Goal: Transaction & Acquisition: Purchase product/service

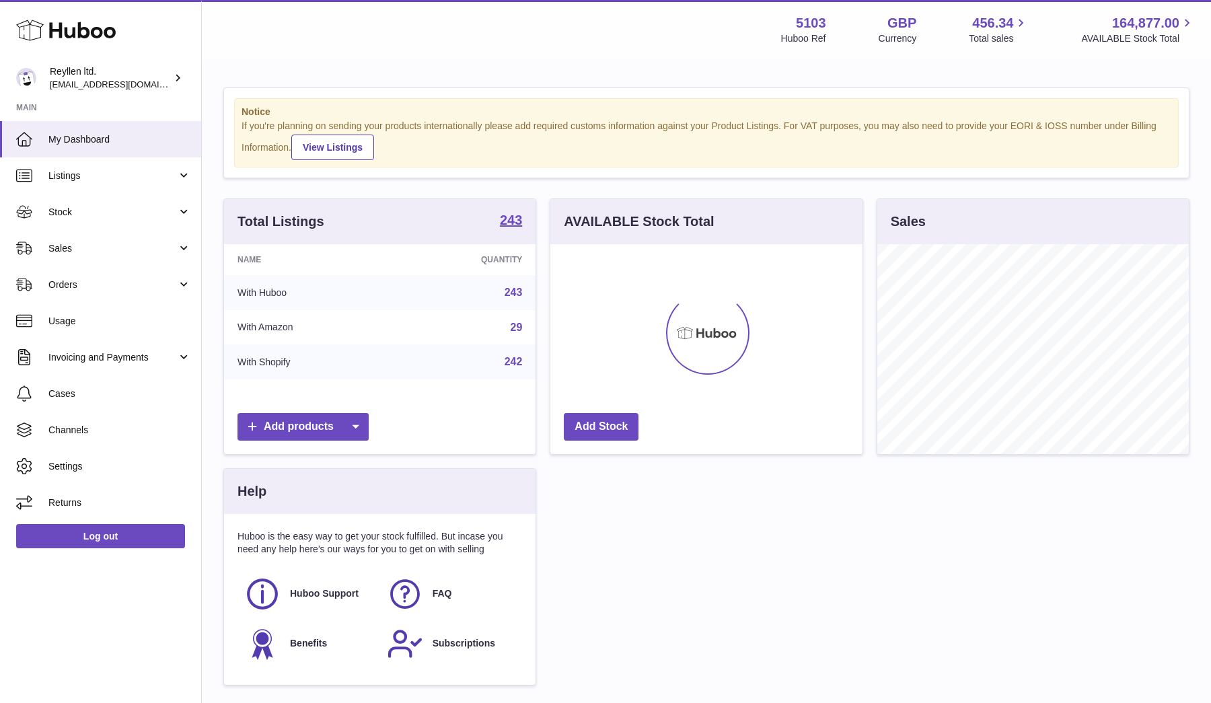
scroll to position [210, 312]
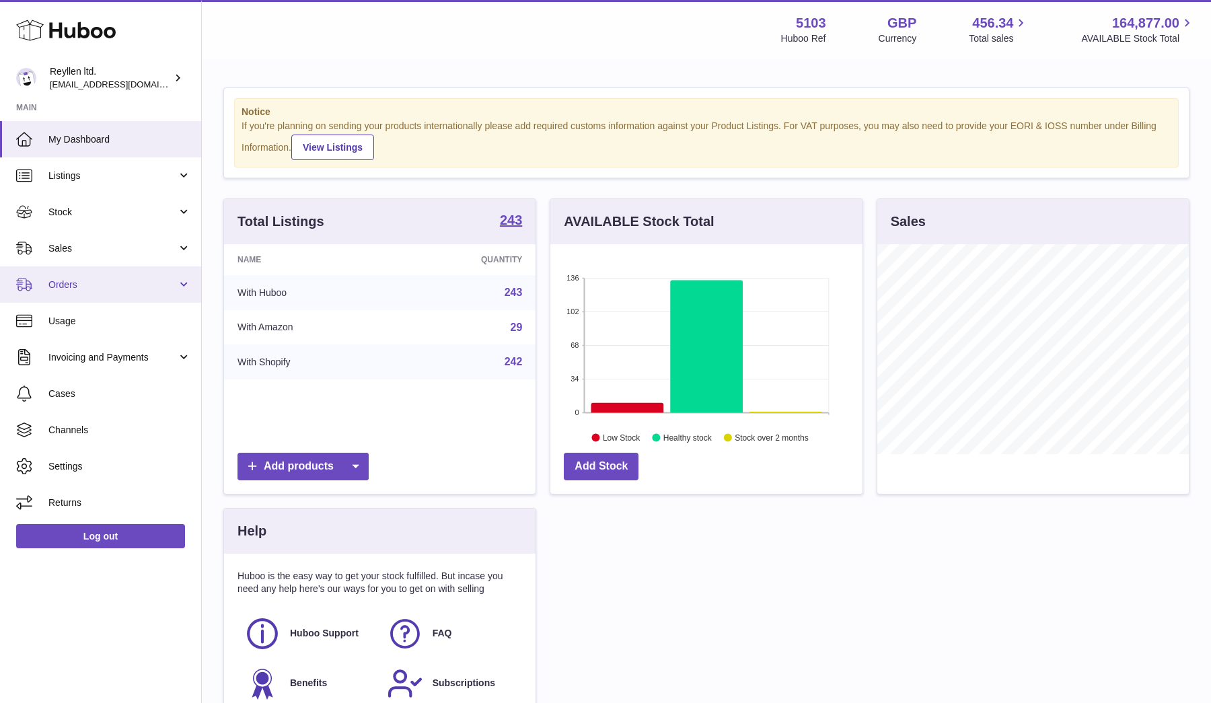
click at [73, 266] on link "Orders" at bounding box center [100, 284] width 201 height 36
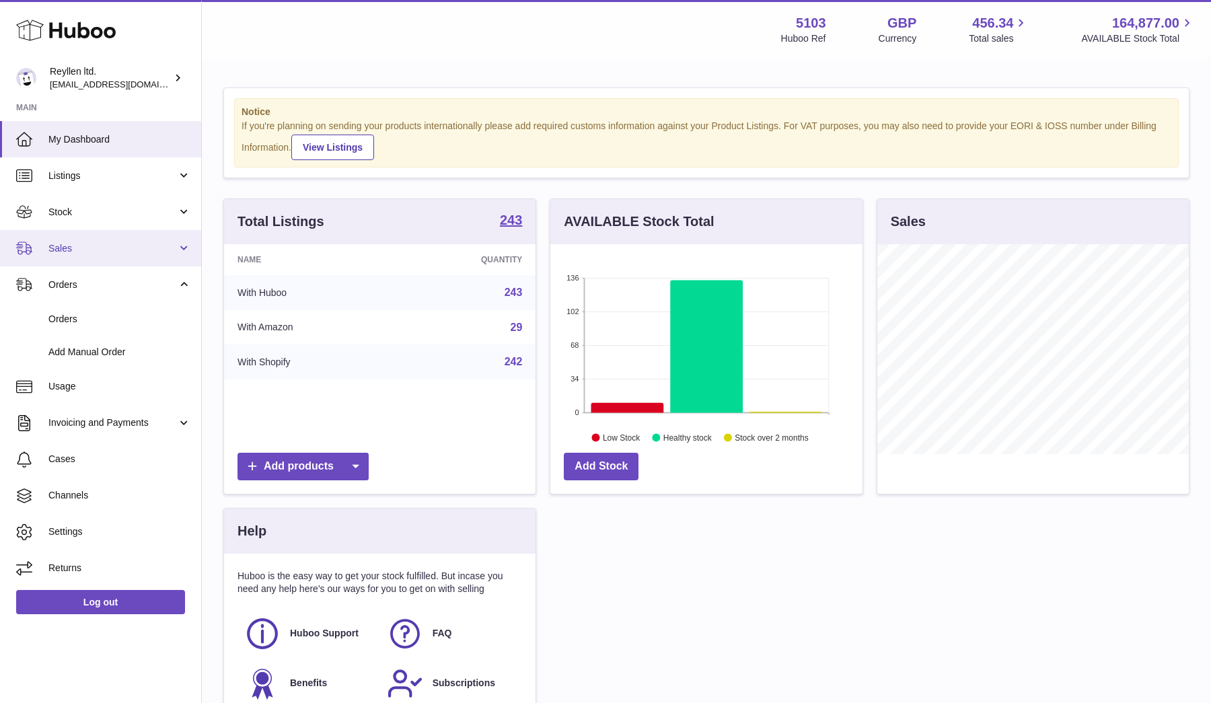
click at [71, 249] on span "Sales" at bounding box center [112, 248] width 128 height 13
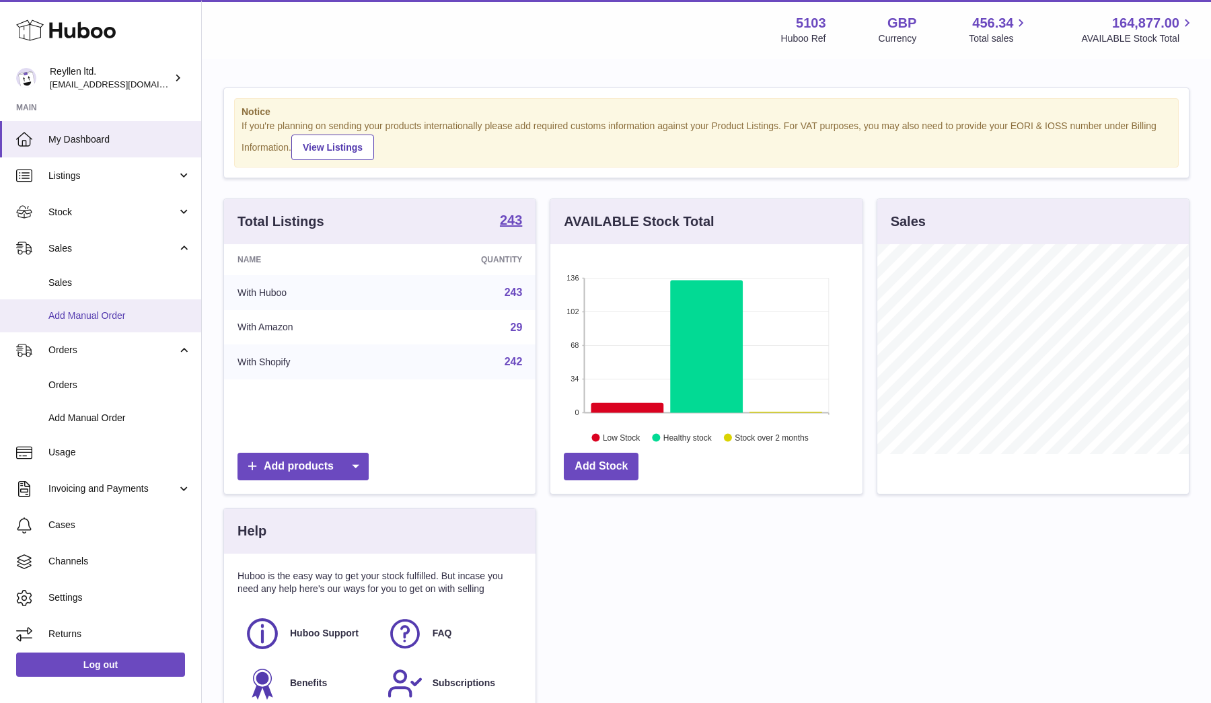
click at [72, 301] on link "Add Manual Order" at bounding box center [100, 315] width 201 height 33
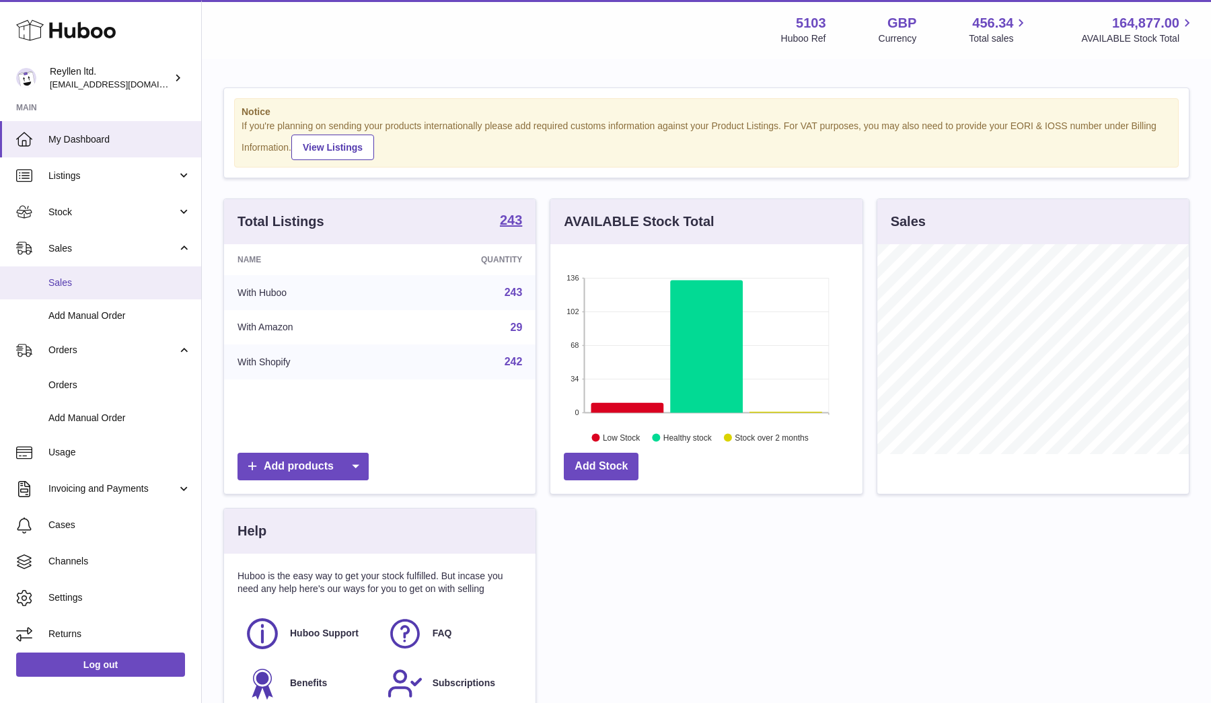
click at [72, 282] on span "Sales" at bounding box center [119, 282] width 143 height 13
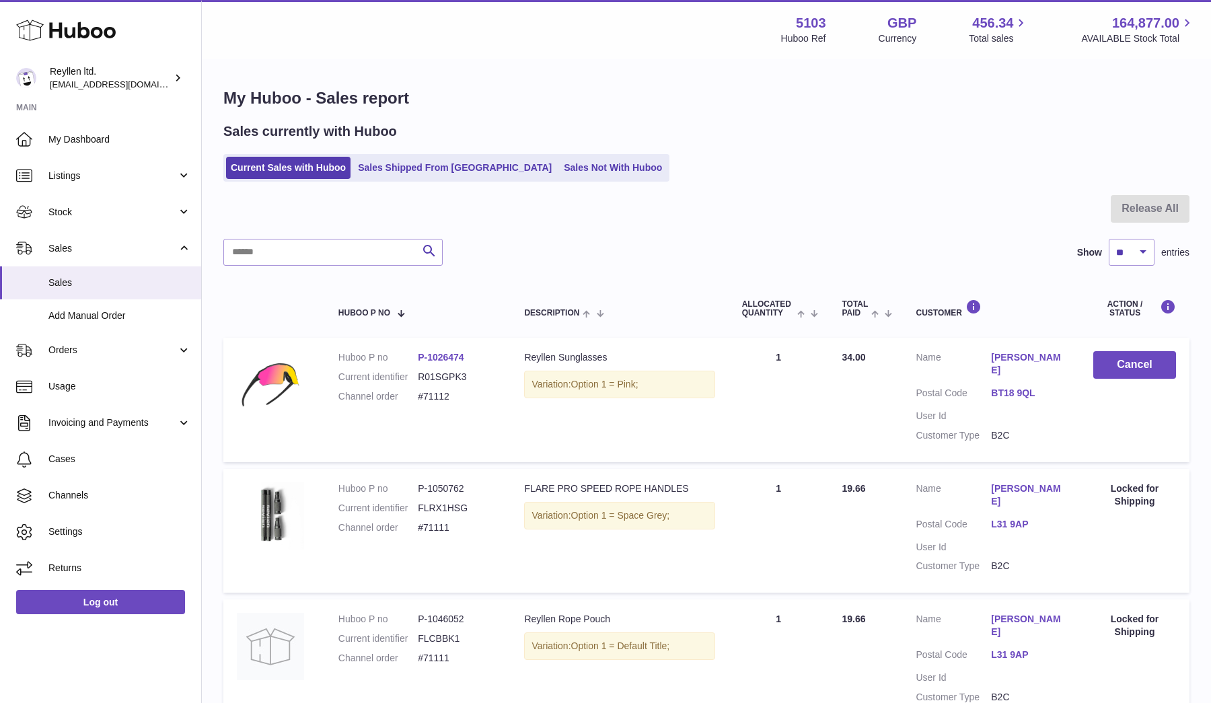
click at [533, 180] on ul "Current Sales with Huboo Sales Shipped From Huboo Sales Not With Huboo" at bounding box center [446, 168] width 446 height 28
click at [559, 168] on link "Sales Not With Huboo" at bounding box center [613, 168] width 108 height 22
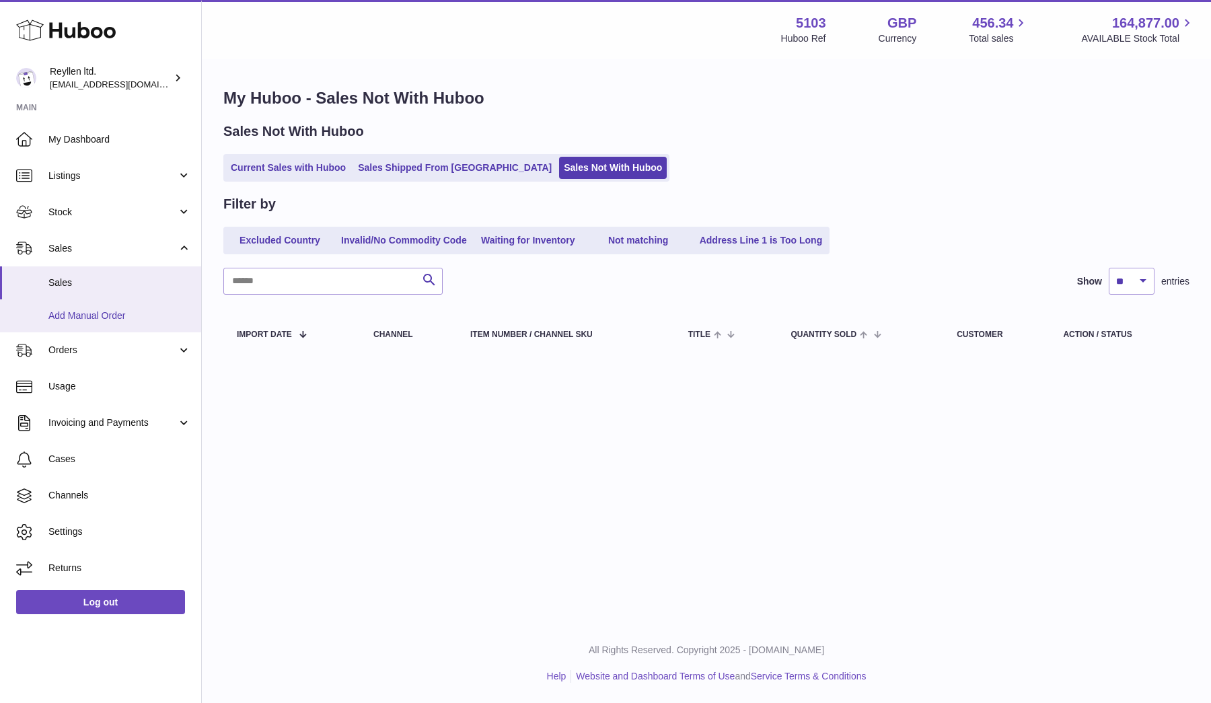
click at [87, 324] on link "Add Manual Order" at bounding box center [100, 315] width 201 height 33
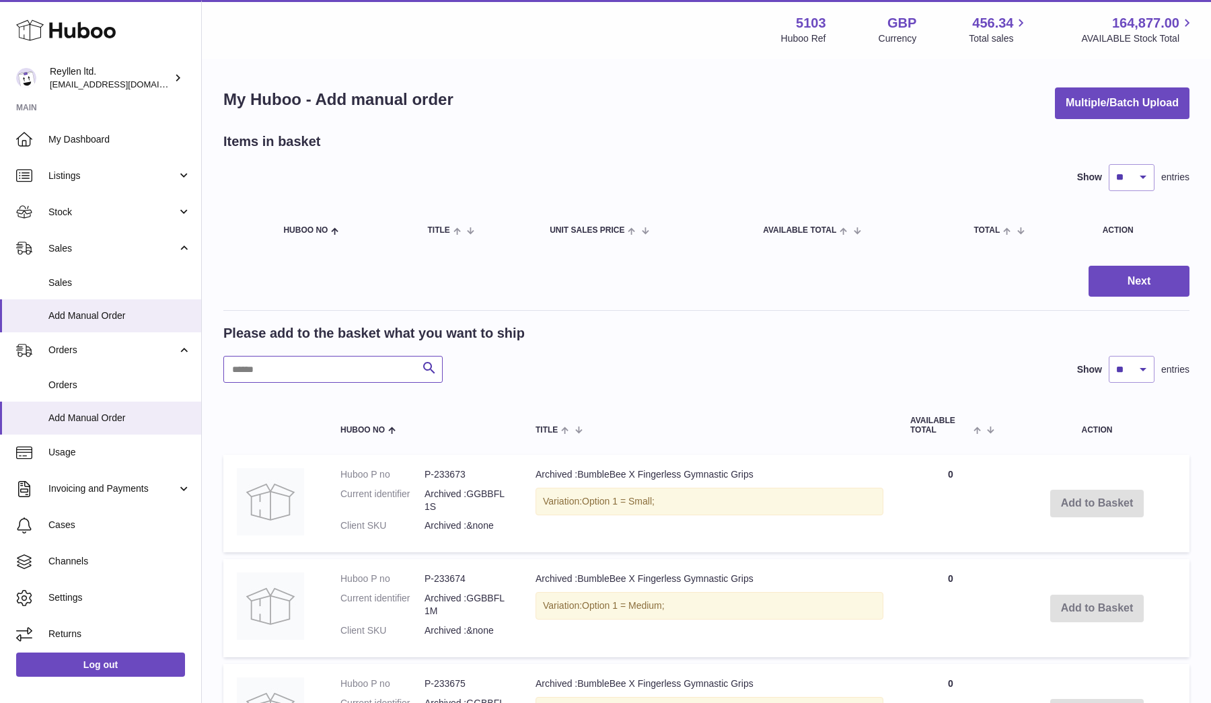
click at [323, 359] on input "text" at bounding box center [332, 369] width 219 height 27
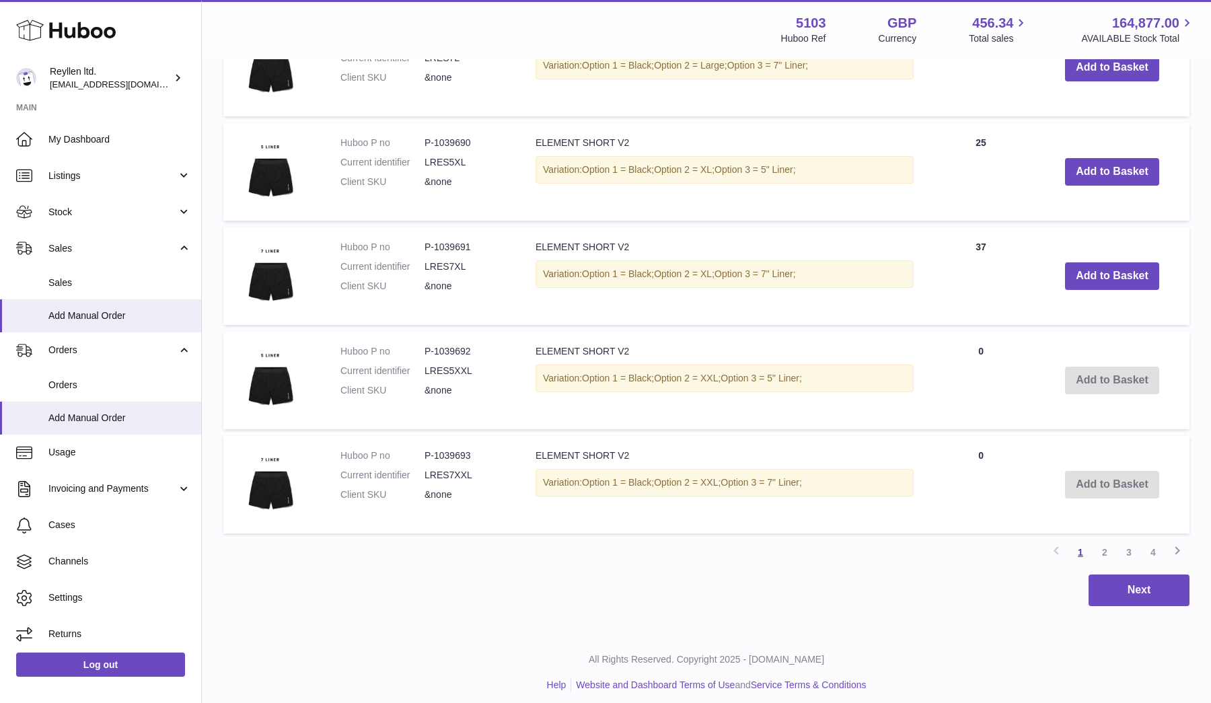
scroll to position [956, 0]
type input "*****"
click at [1163, 542] on link "4" at bounding box center [1153, 553] width 24 height 24
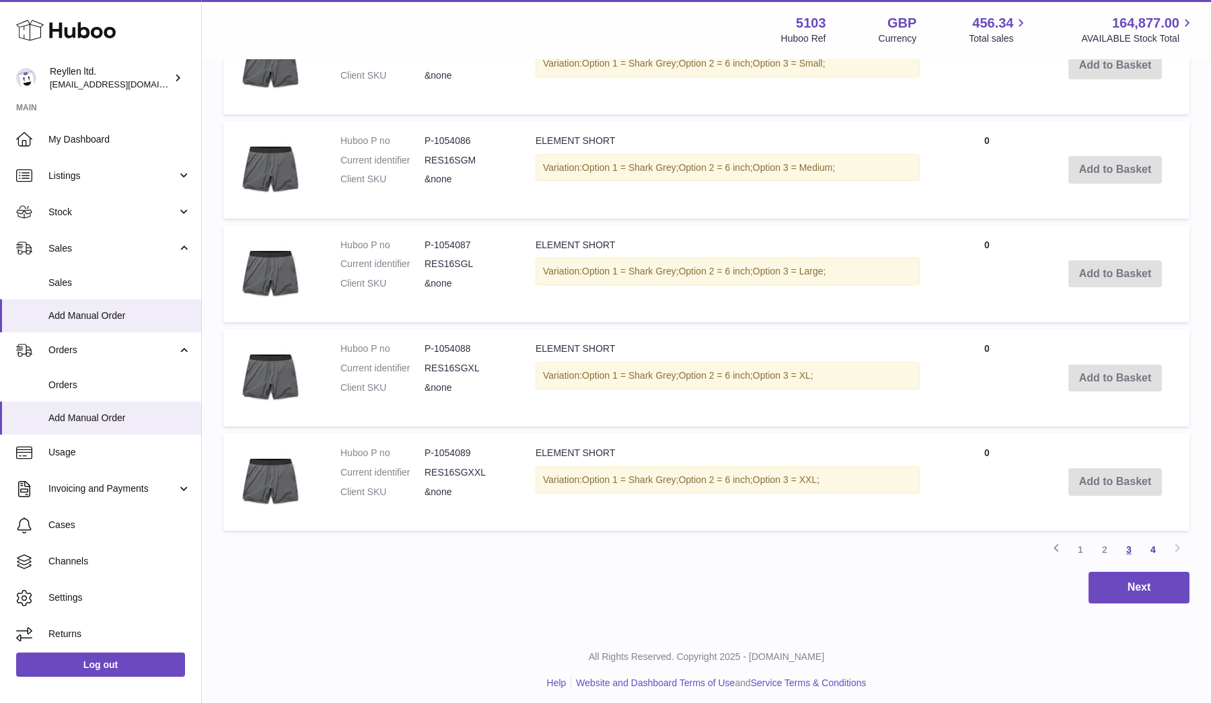
click at [1132, 545] on link "3" at bounding box center [1129, 549] width 24 height 24
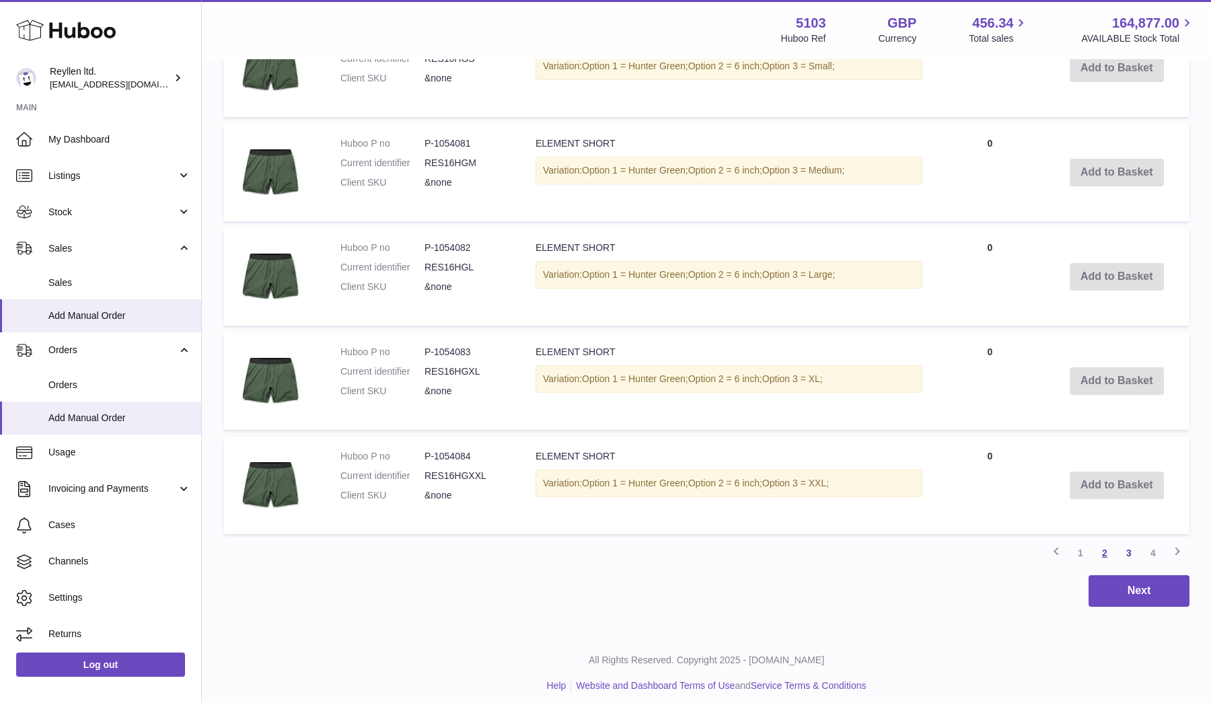
click at [1109, 546] on link "2" at bounding box center [1104, 553] width 24 height 24
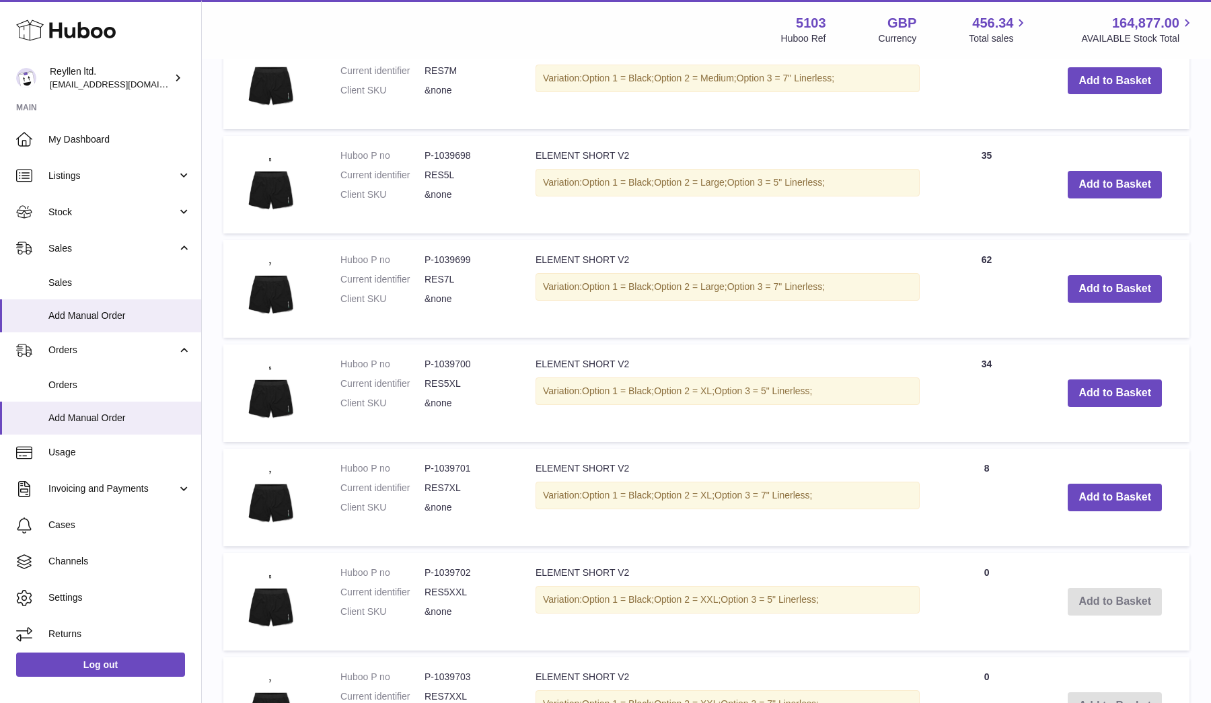
scroll to position [944, 0]
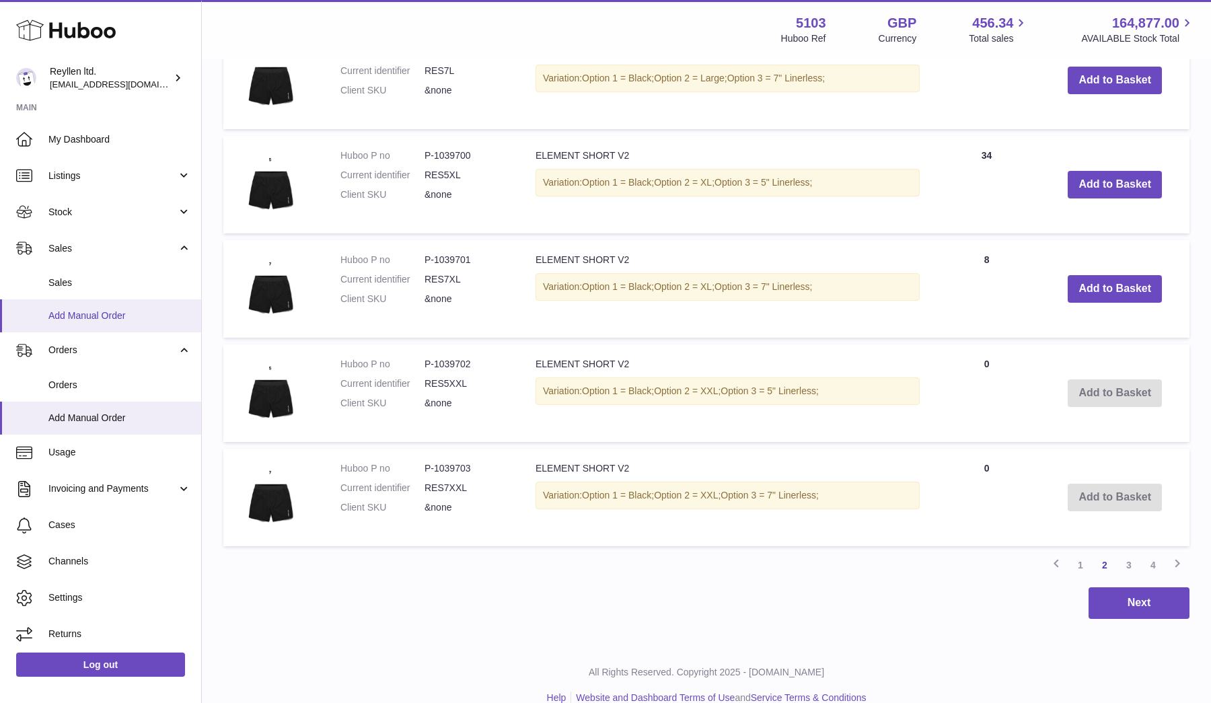
click at [96, 316] on span "Add Manual Order" at bounding box center [119, 315] width 143 height 13
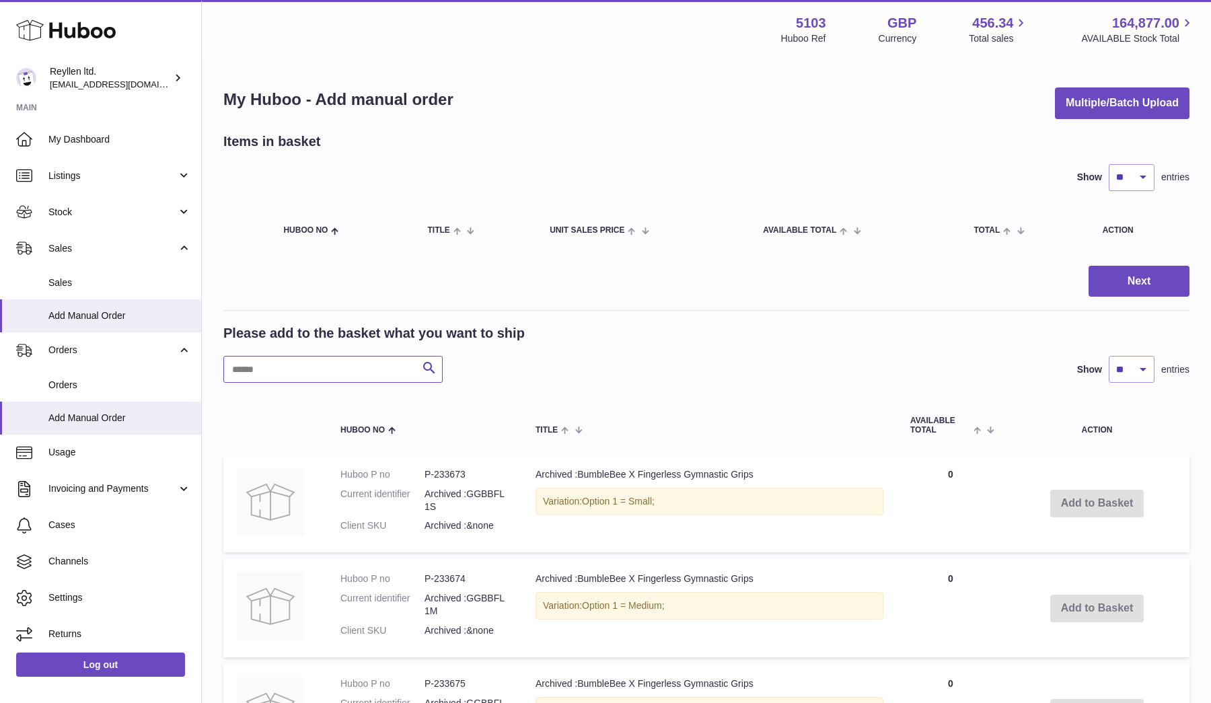
click at [262, 368] on input "text" at bounding box center [332, 369] width 219 height 27
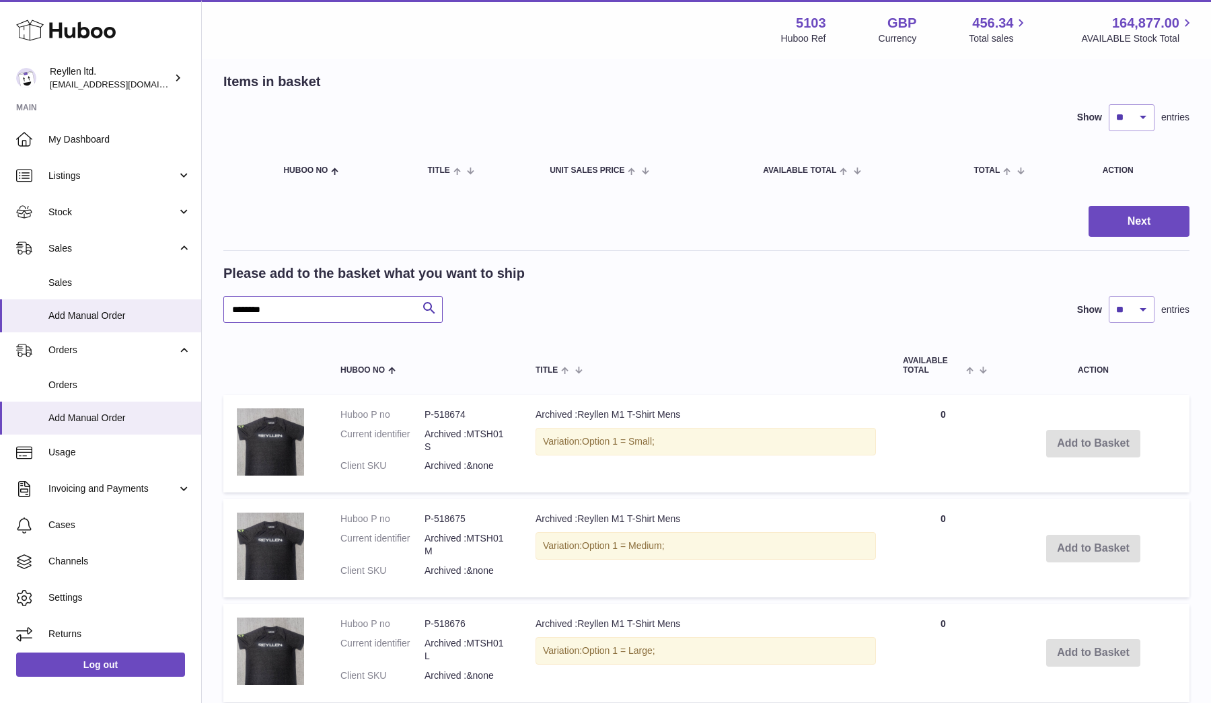
scroll to position [515, 1]
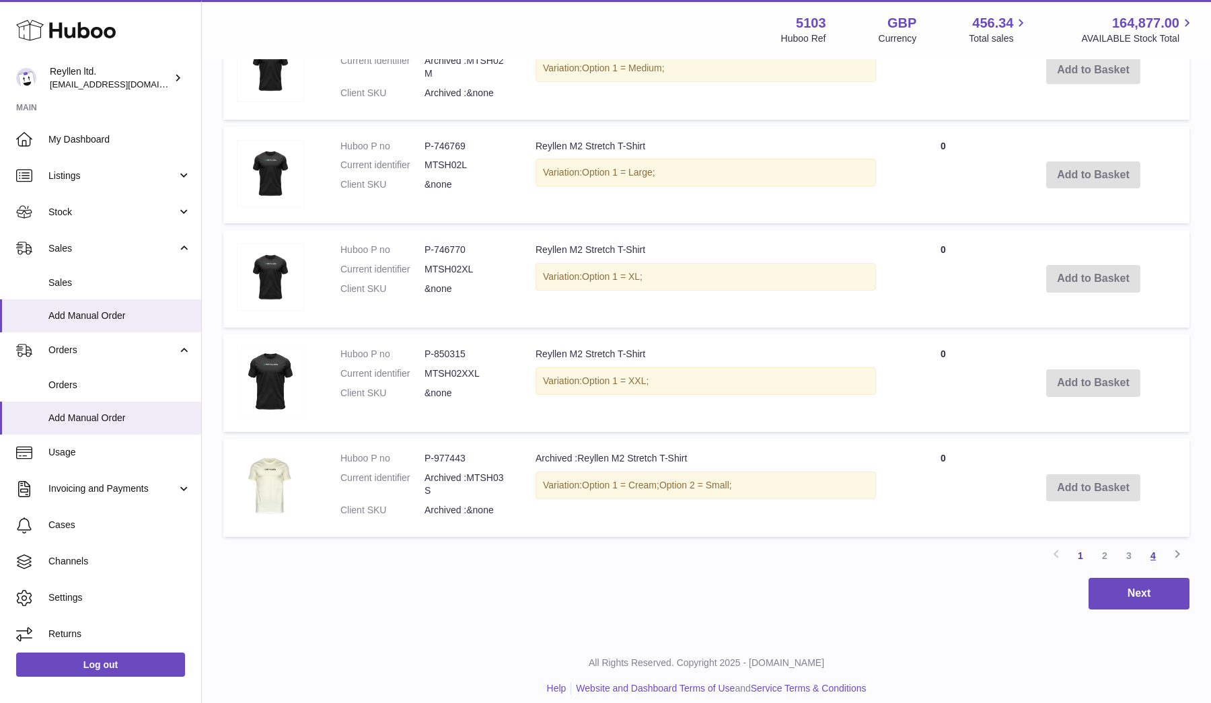
click at [1163, 548] on link "4" at bounding box center [1153, 556] width 24 height 24
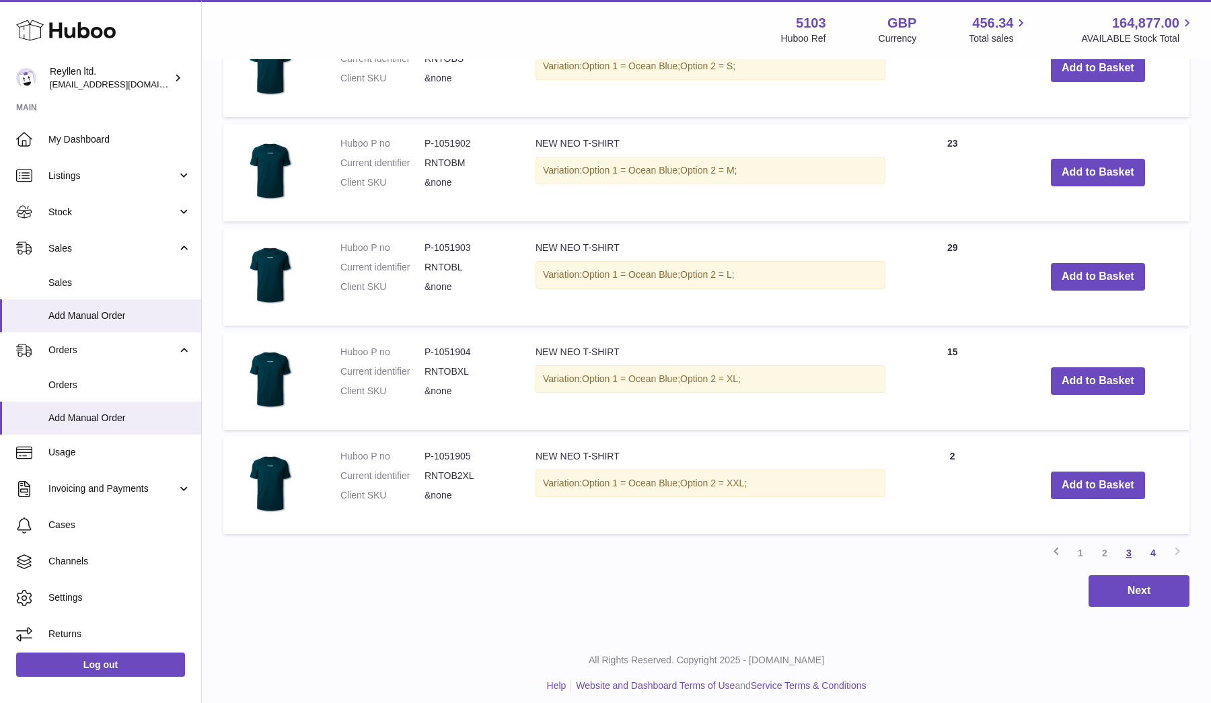
click at [1131, 546] on link "3" at bounding box center [1129, 553] width 24 height 24
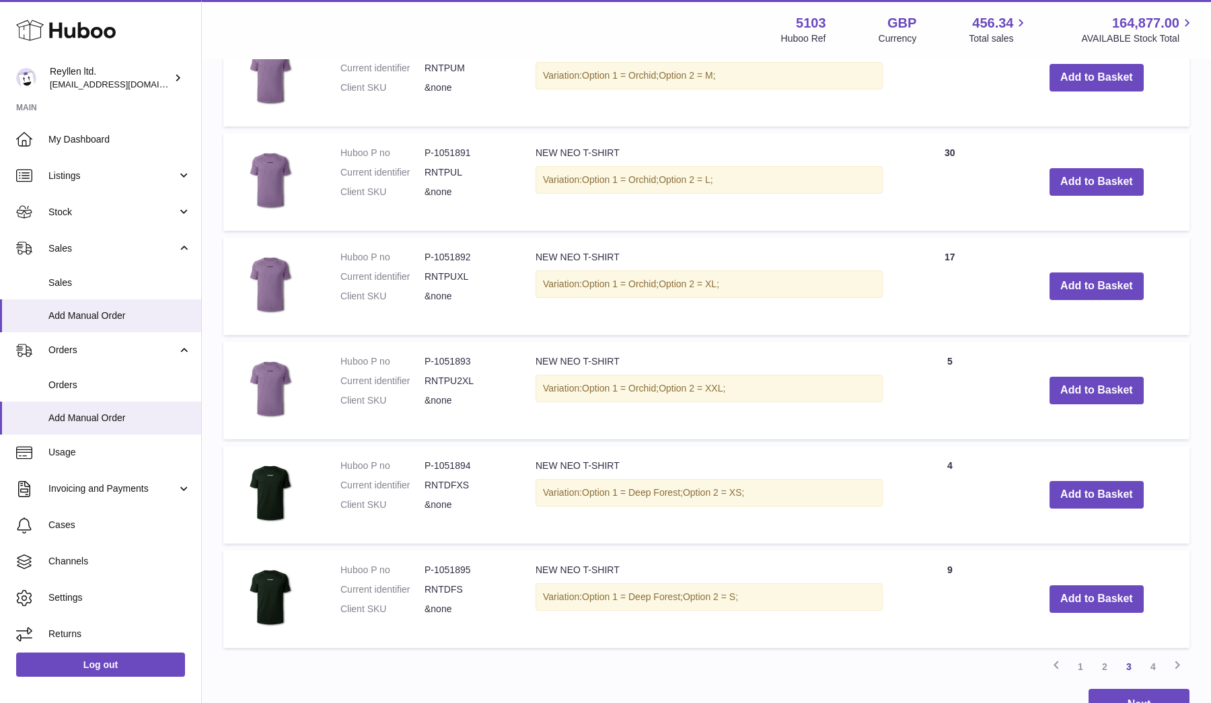
scroll to position [916, 0]
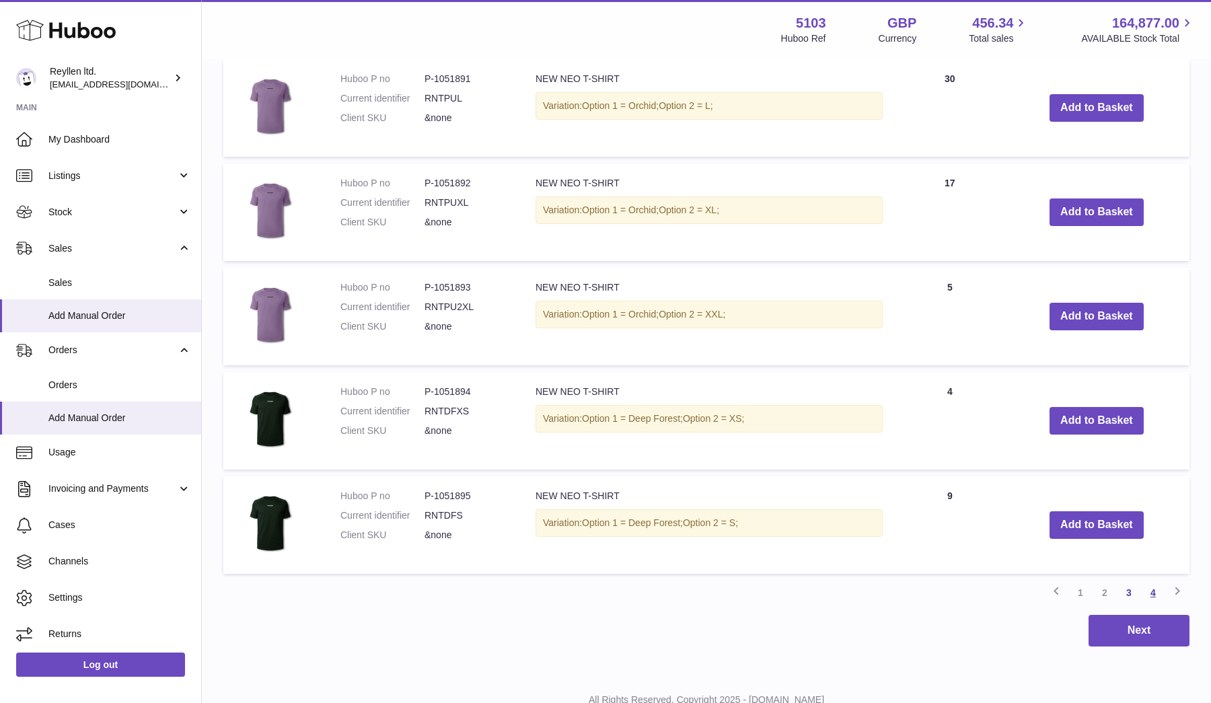
click at [1156, 587] on link "4" at bounding box center [1153, 593] width 24 height 24
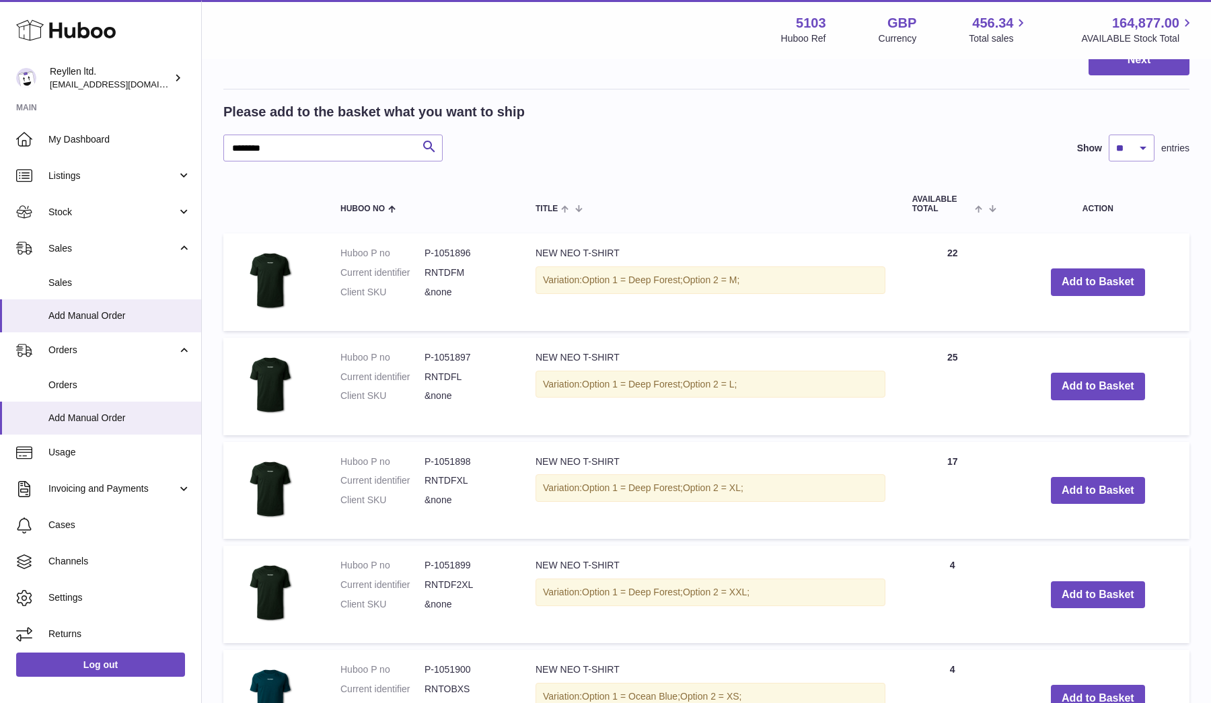
scroll to position [243, 0]
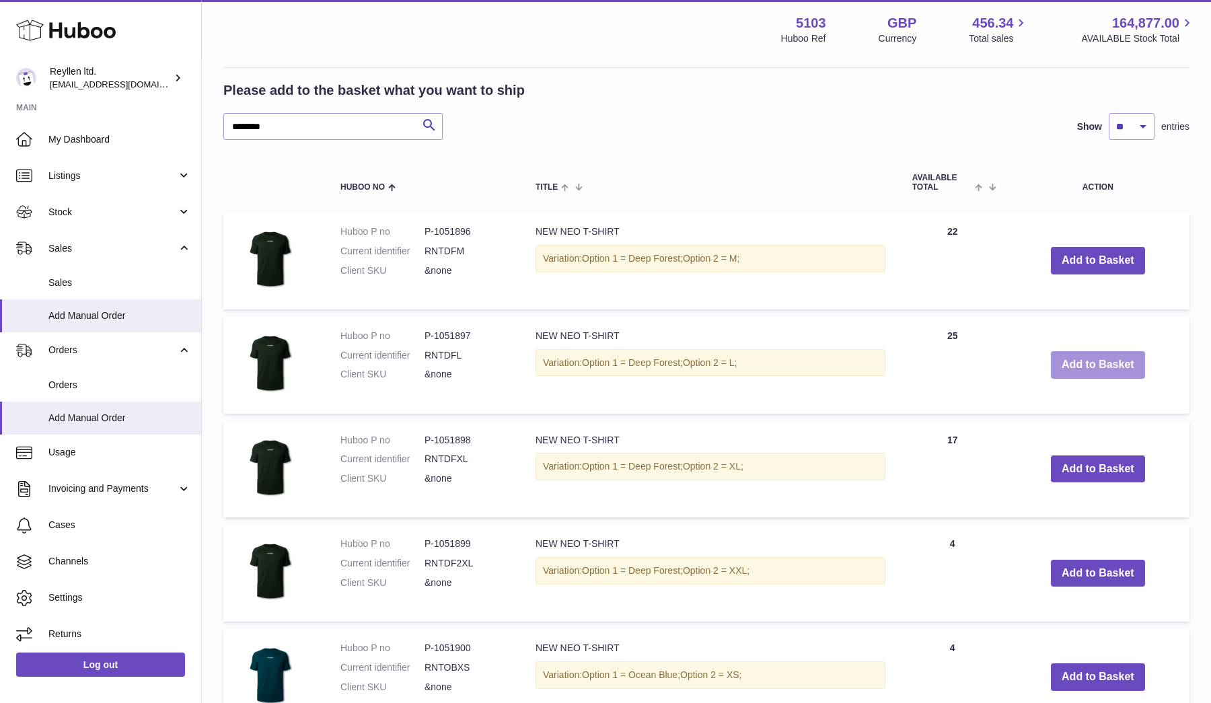
click at [1101, 359] on button "Add to Basket" at bounding box center [1098, 365] width 94 height 28
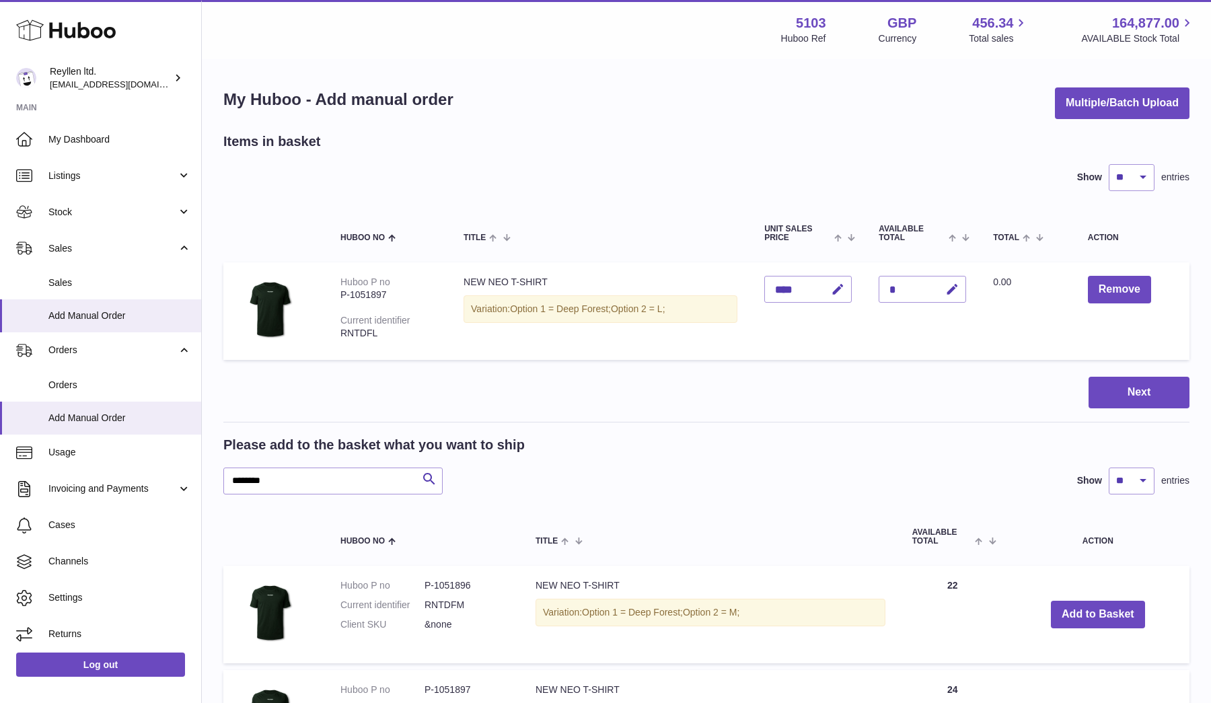
scroll to position [0, 0]
click at [309, 486] on input "*******" at bounding box center [332, 481] width 219 height 27
type input "*"
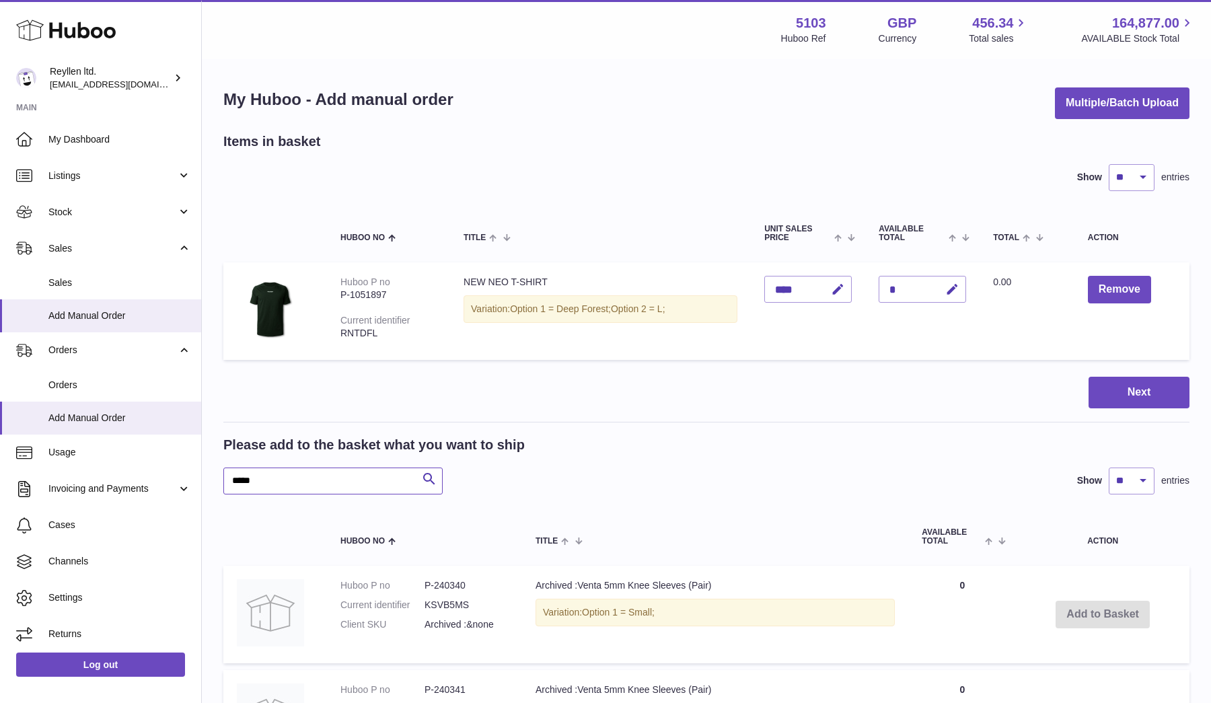
click at [278, 482] on input "****" at bounding box center [332, 481] width 219 height 27
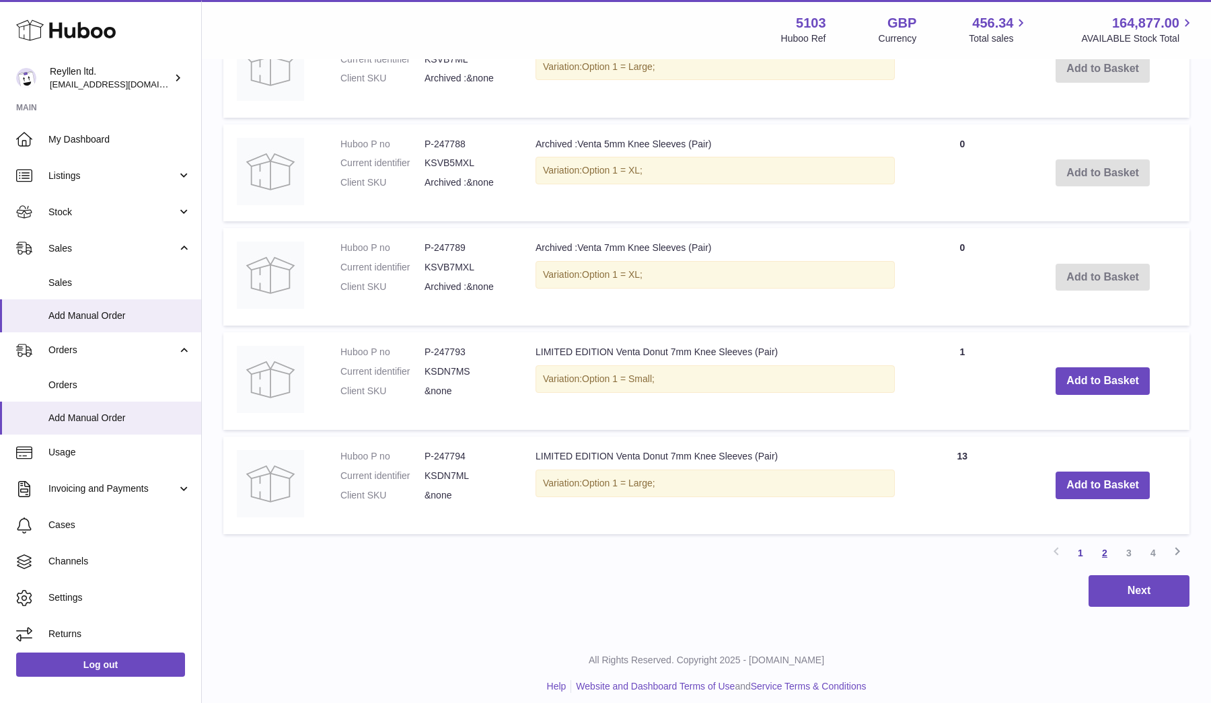
click at [1105, 543] on link "2" at bounding box center [1104, 553] width 24 height 24
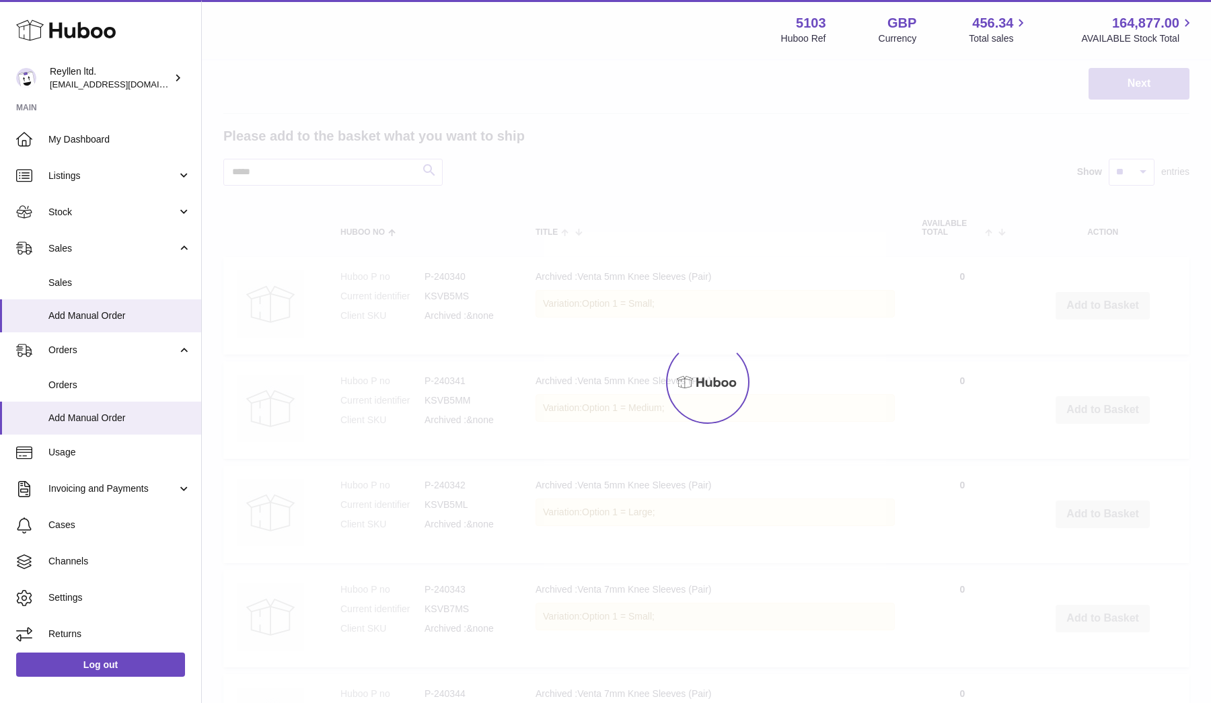
scroll to position [61, 0]
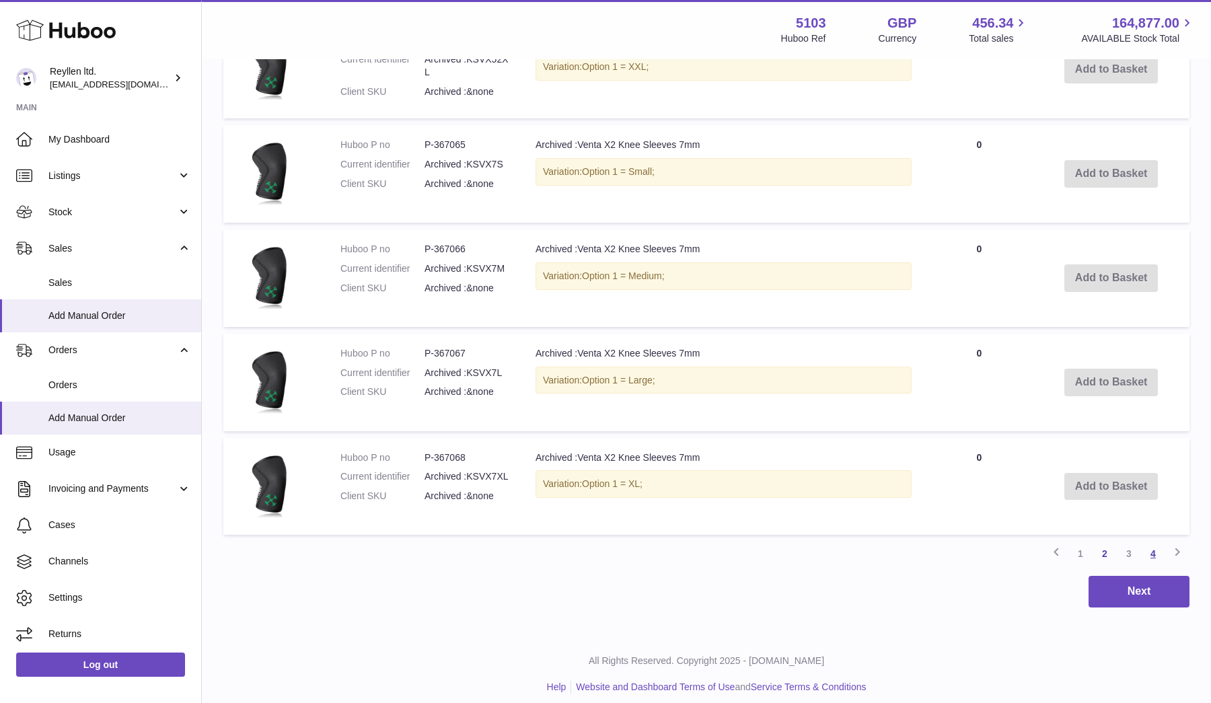
click at [1162, 546] on link "4" at bounding box center [1153, 554] width 24 height 24
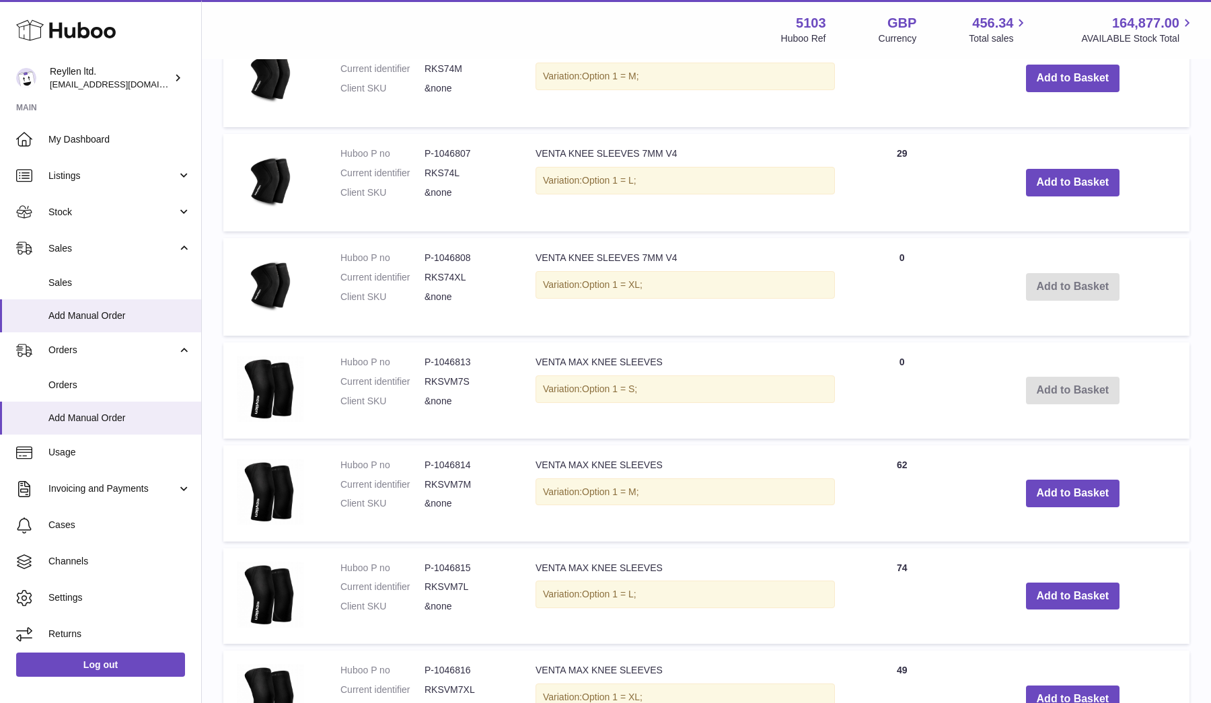
scroll to position [437, 0]
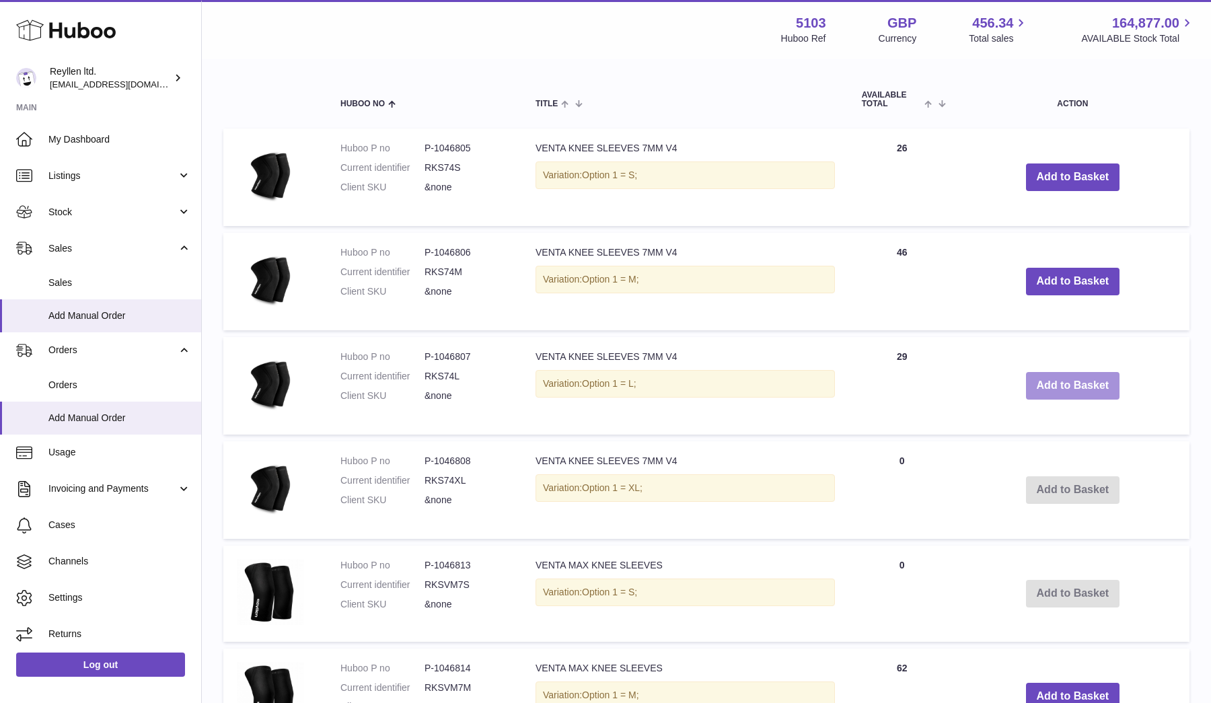
click at [1062, 382] on button "Add to Basket" at bounding box center [1073, 386] width 94 height 28
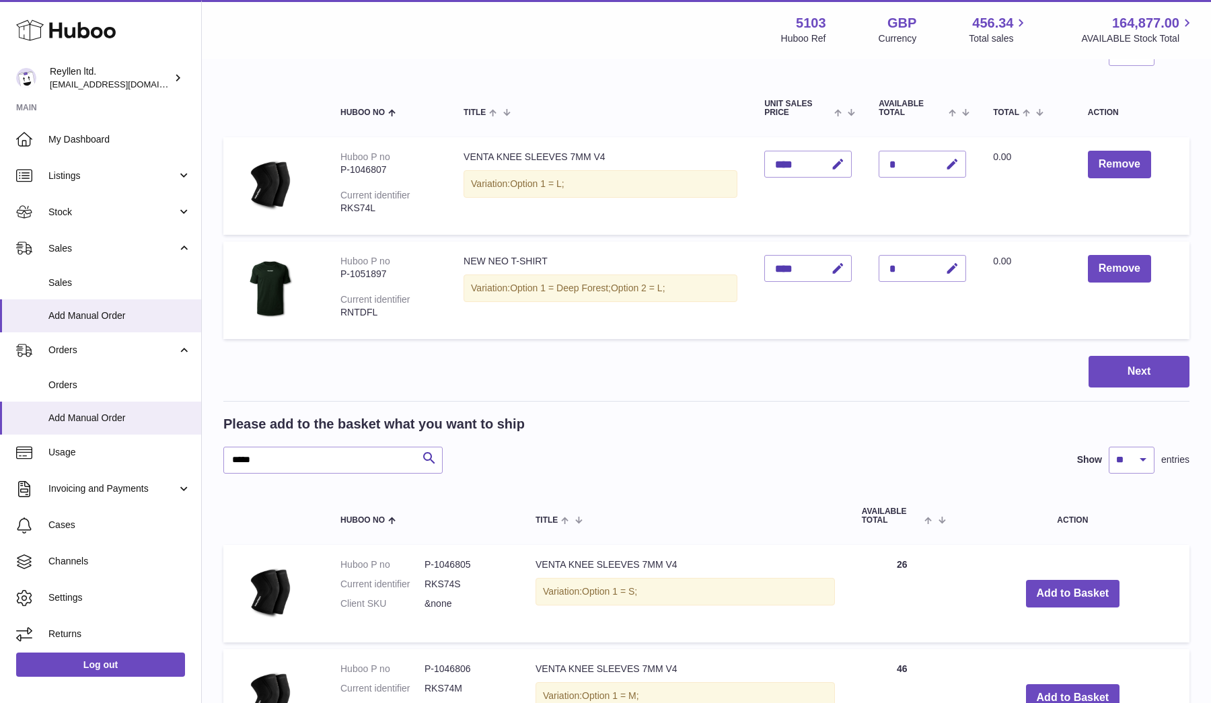
scroll to position [116, 0]
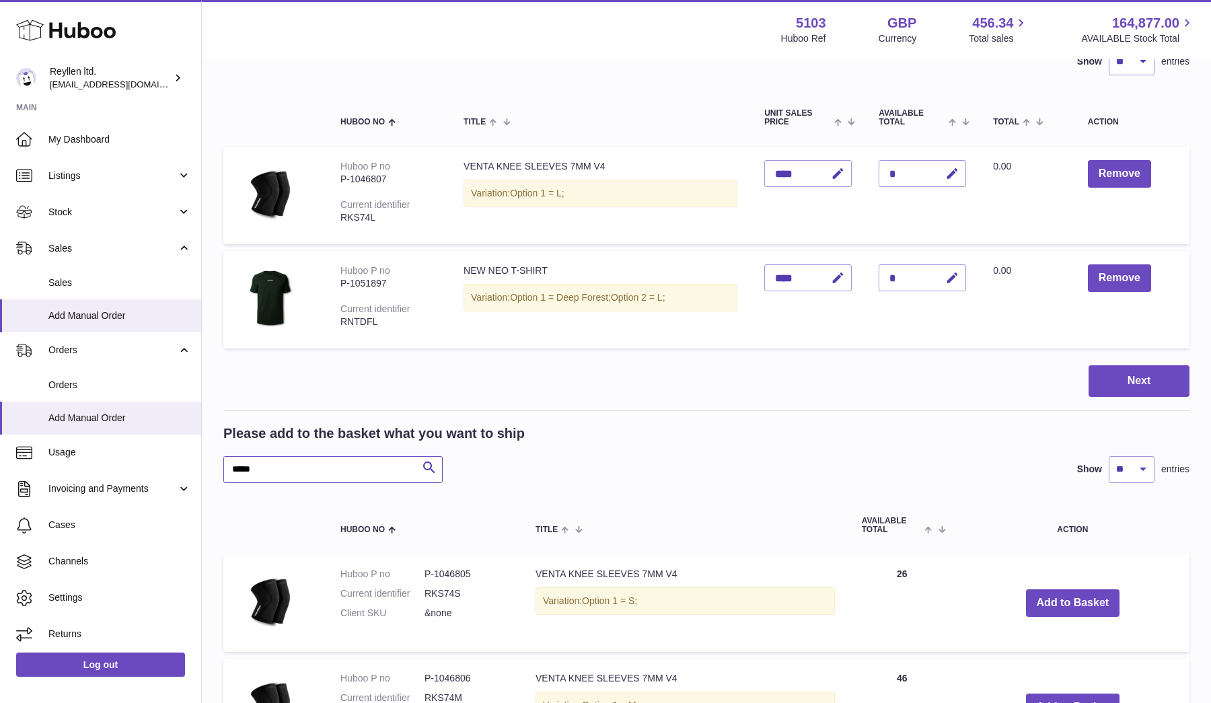
click at [316, 474] on input "****" at bounding box center [332, 469] width 219 height 27
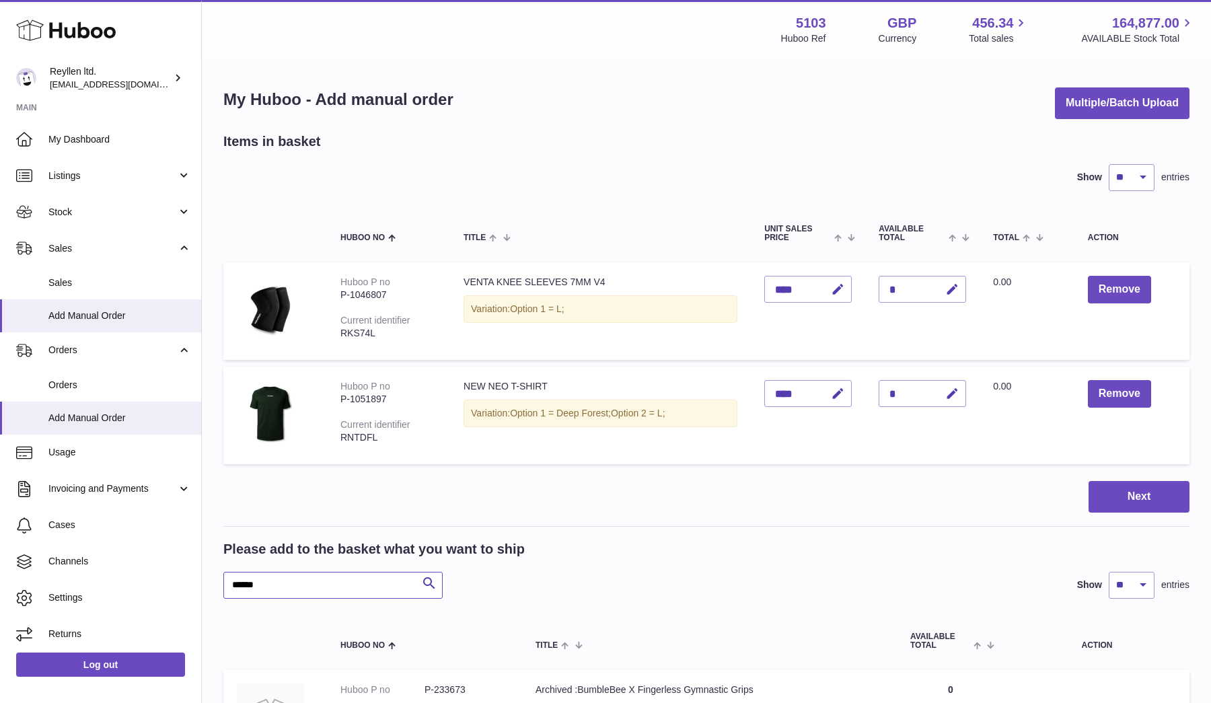
click at [286, 585] on input "*****" at bounding box center [332, 585] width 219 height 27
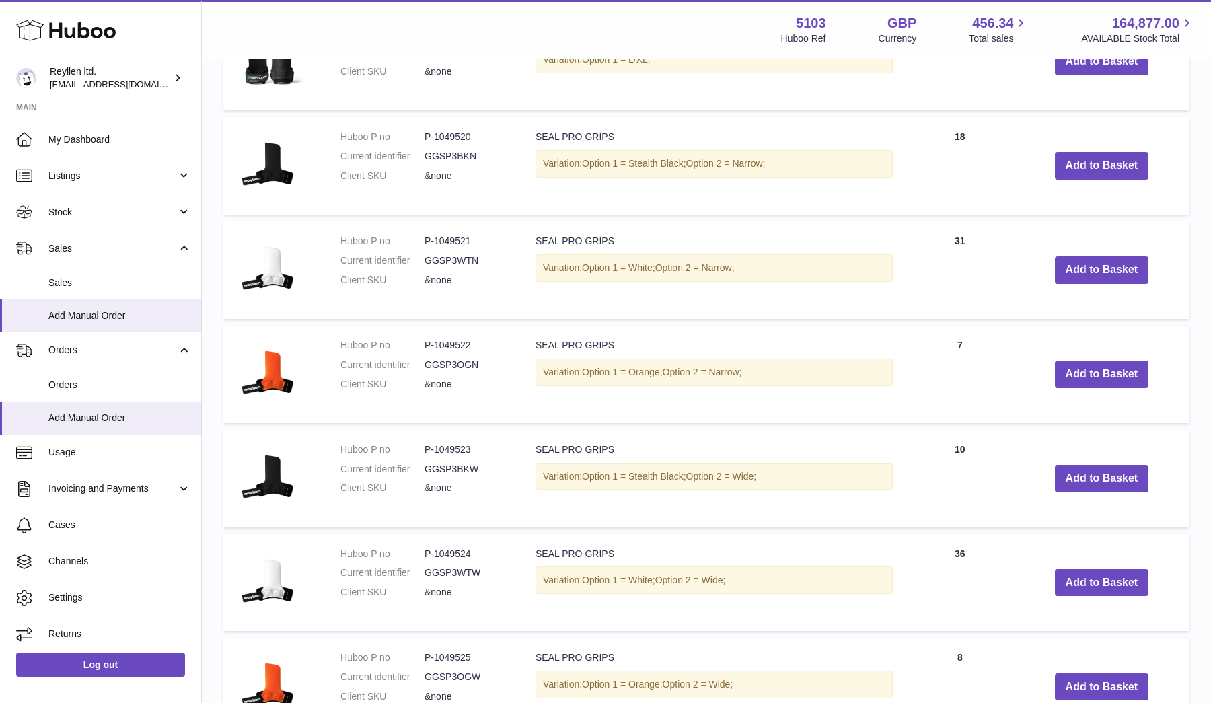
scroll to position [1076, 0]
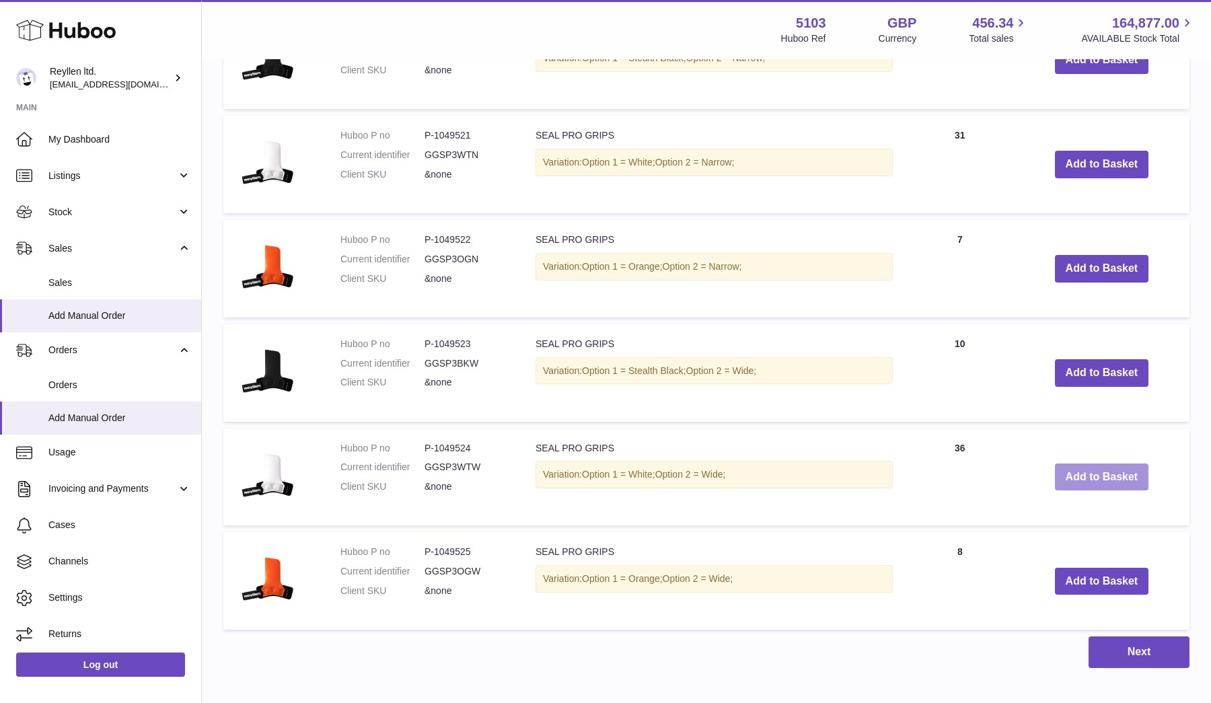
click at [1095, 464] on button "Add to Basket" at bounding box center [1102, 477] width 94 height 28
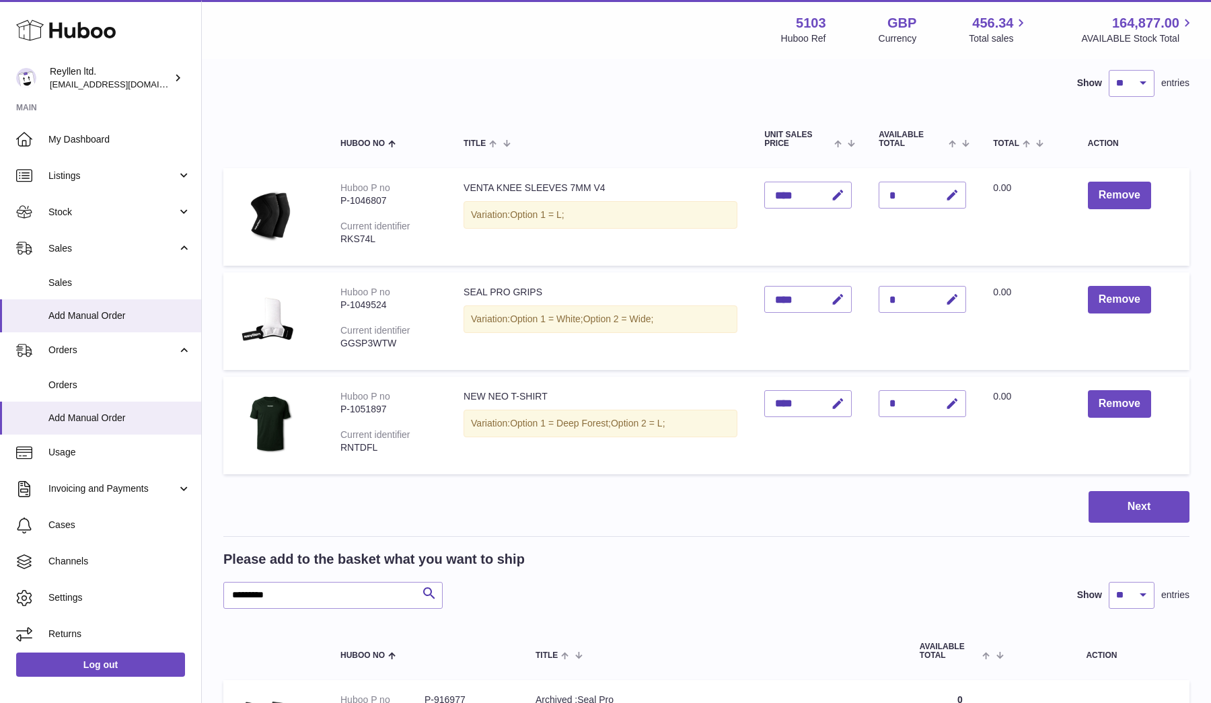
scroll to position [114, 0]
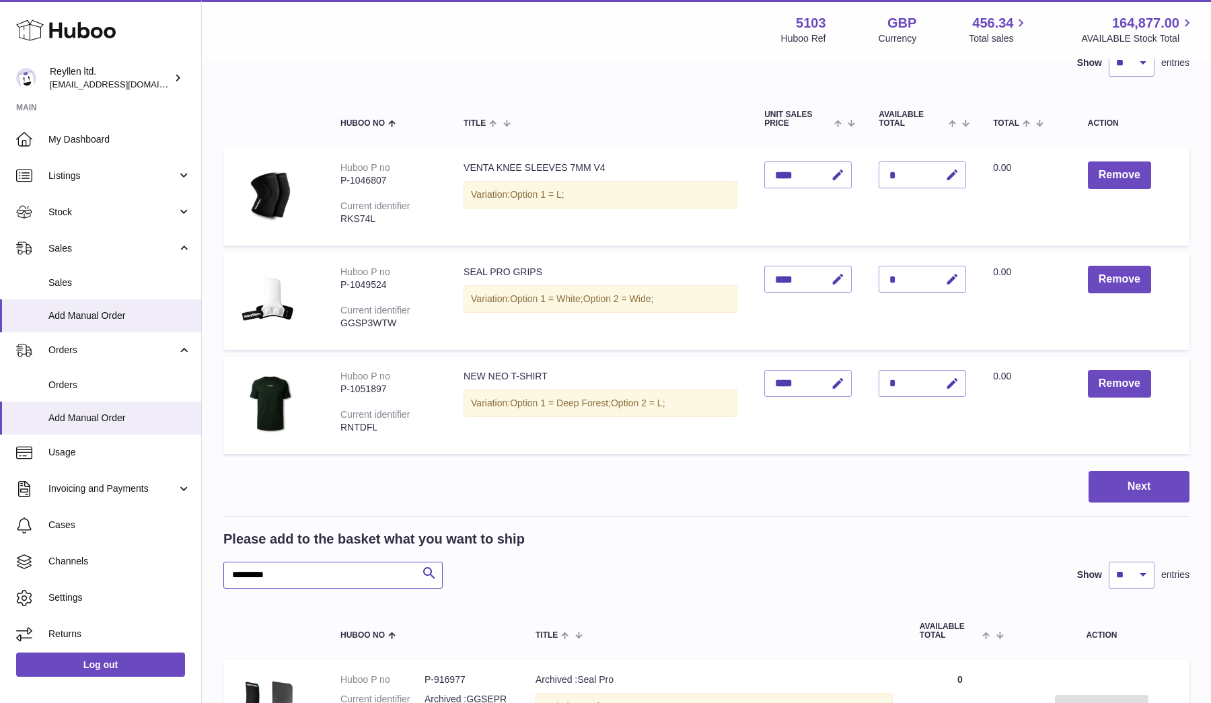
click at [291, 575] on input "********" at bounding box center [332, 575] width 219 height 27
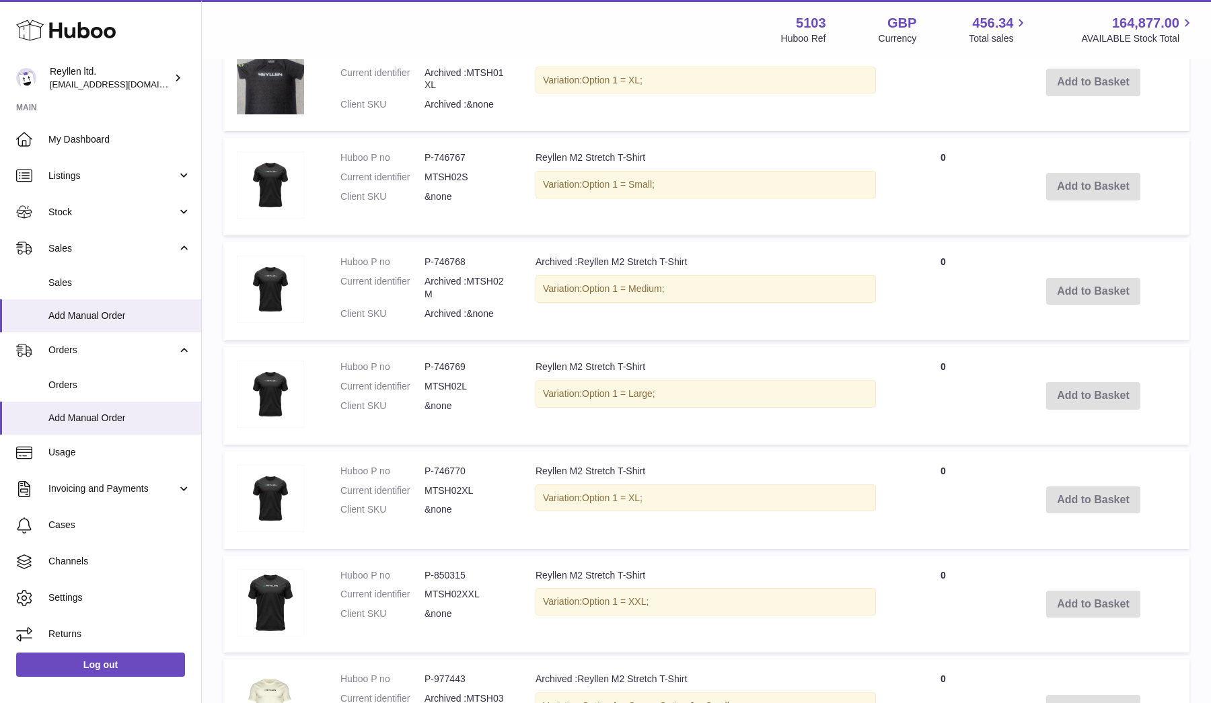
scroll to position [1187, 0]
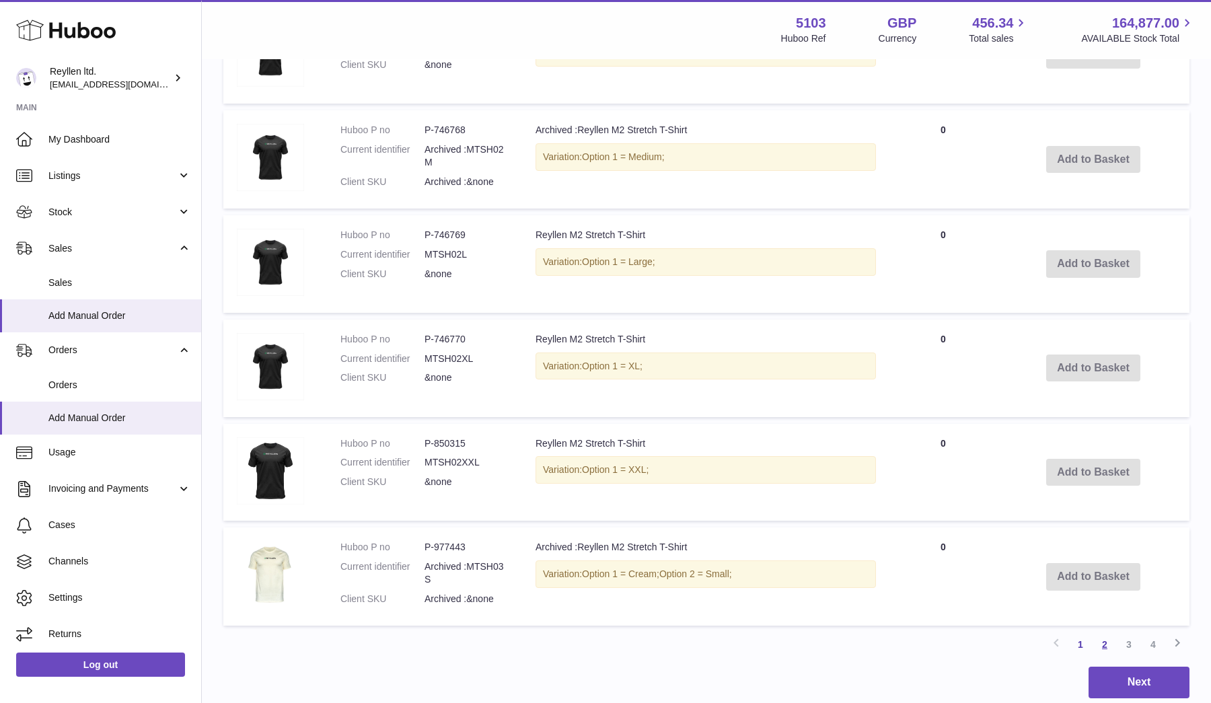
click at [1105, 632] on link "2" at bounding box center [1104, 644] width 24 height 24
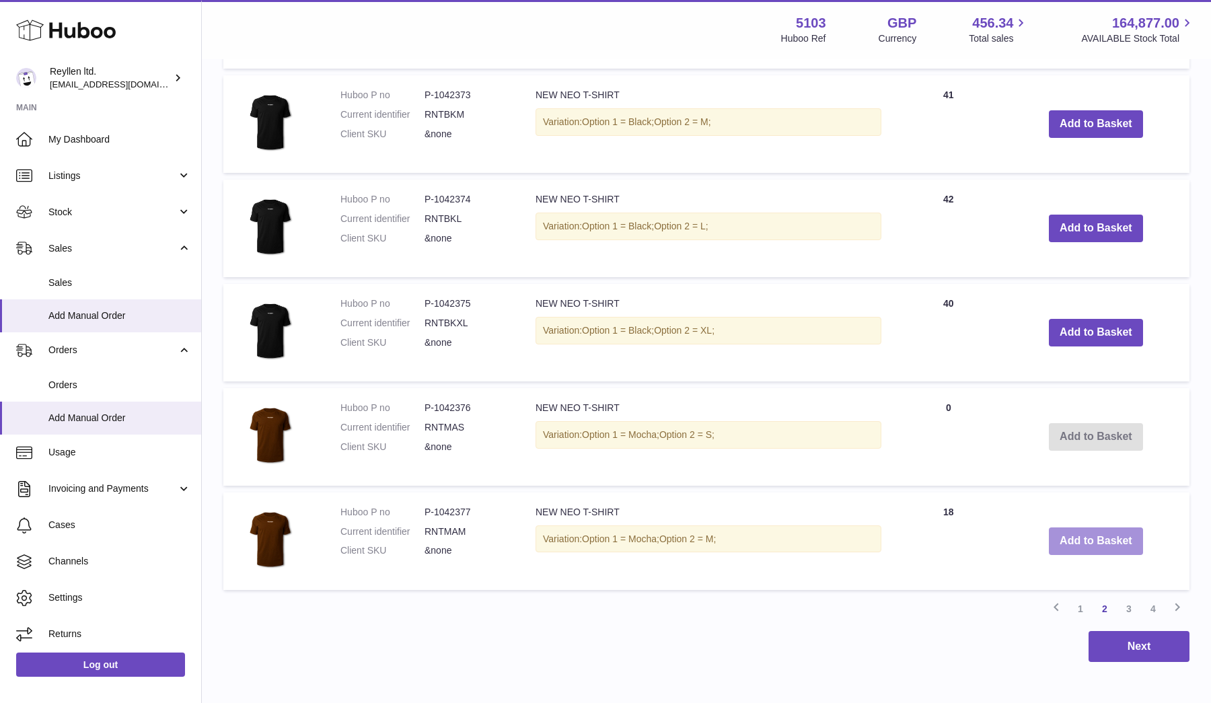
scroll to position [1185, 0]
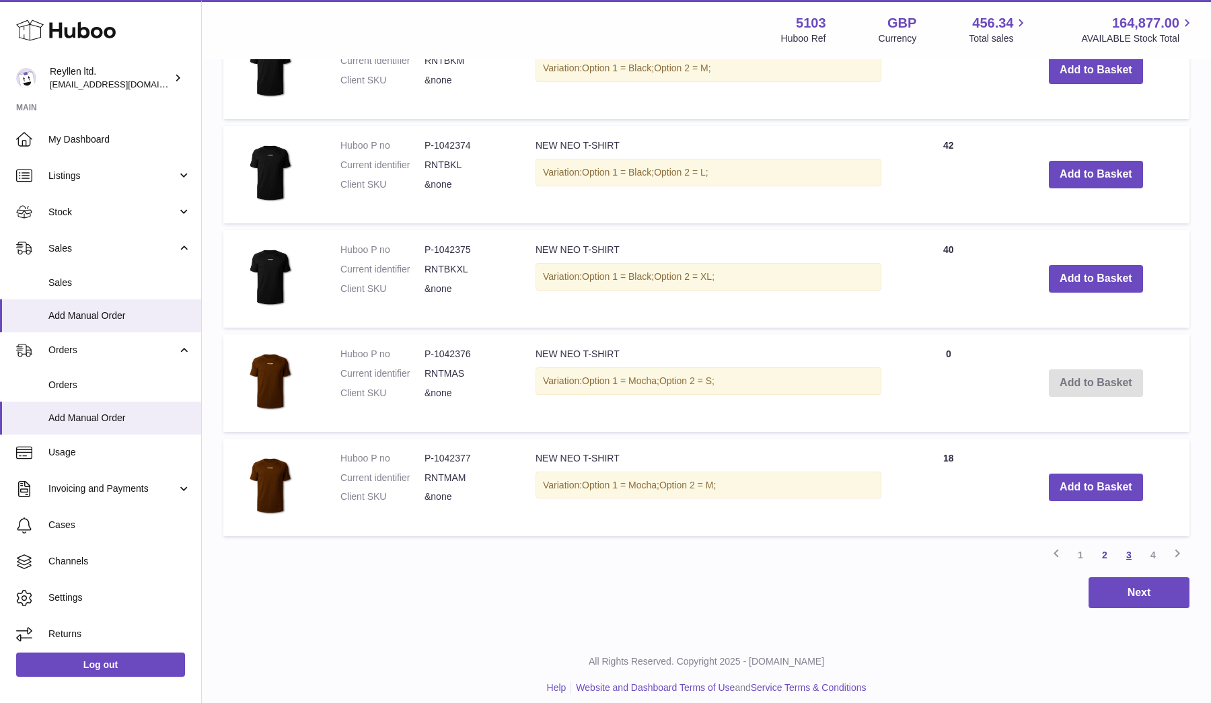
click at [1127, 547] on link "3" at bounding box center [1129, 555] width 24 height 24
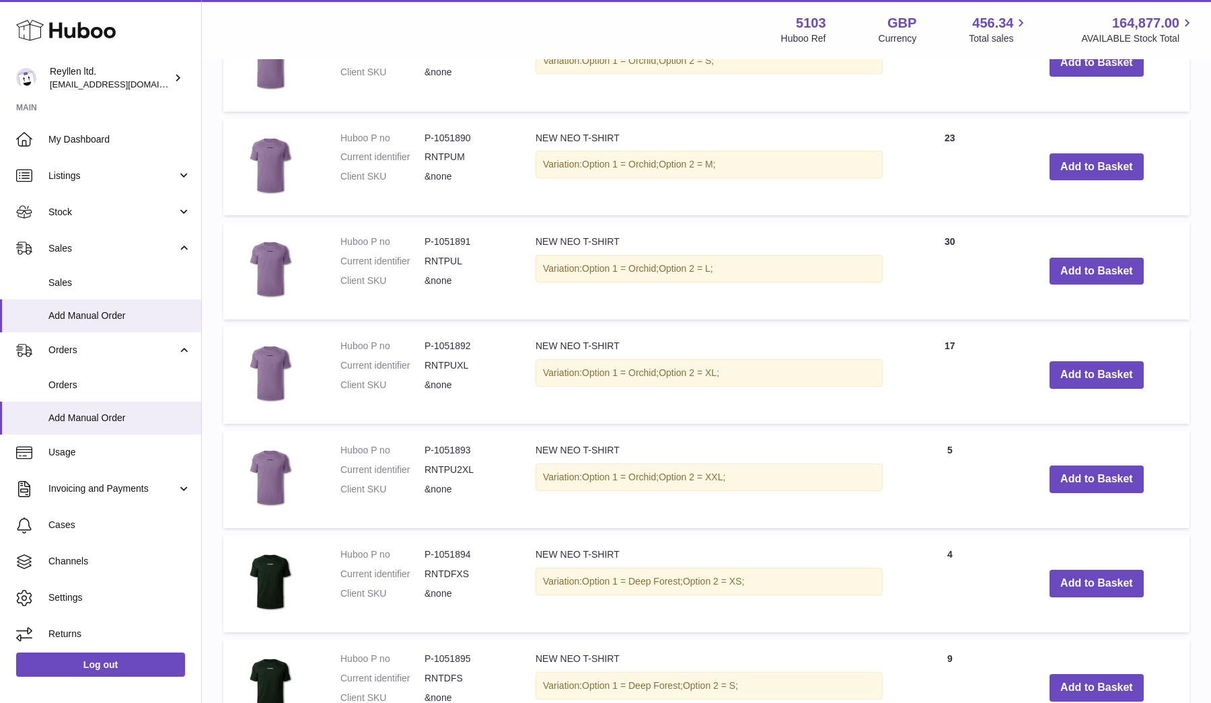
scroll to position [1081, 0]
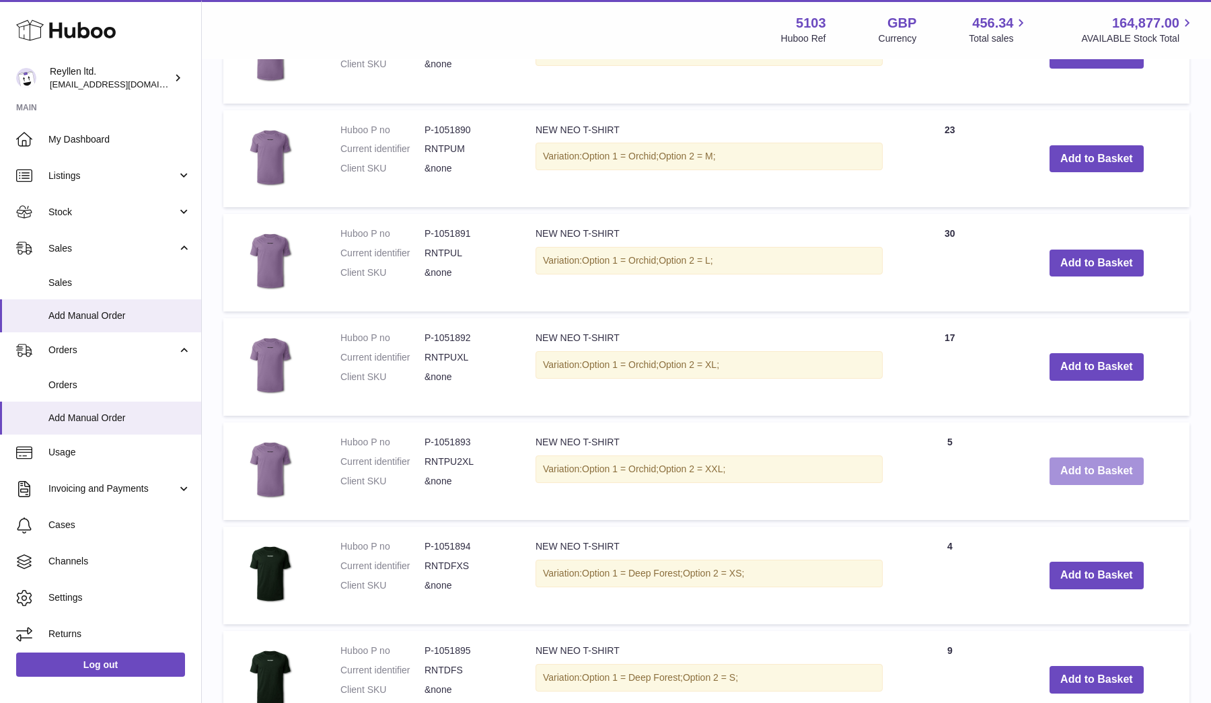
click at [1090, 463] on button "Add to Basket" at bounding box center [1096, 471] width 94 height 28
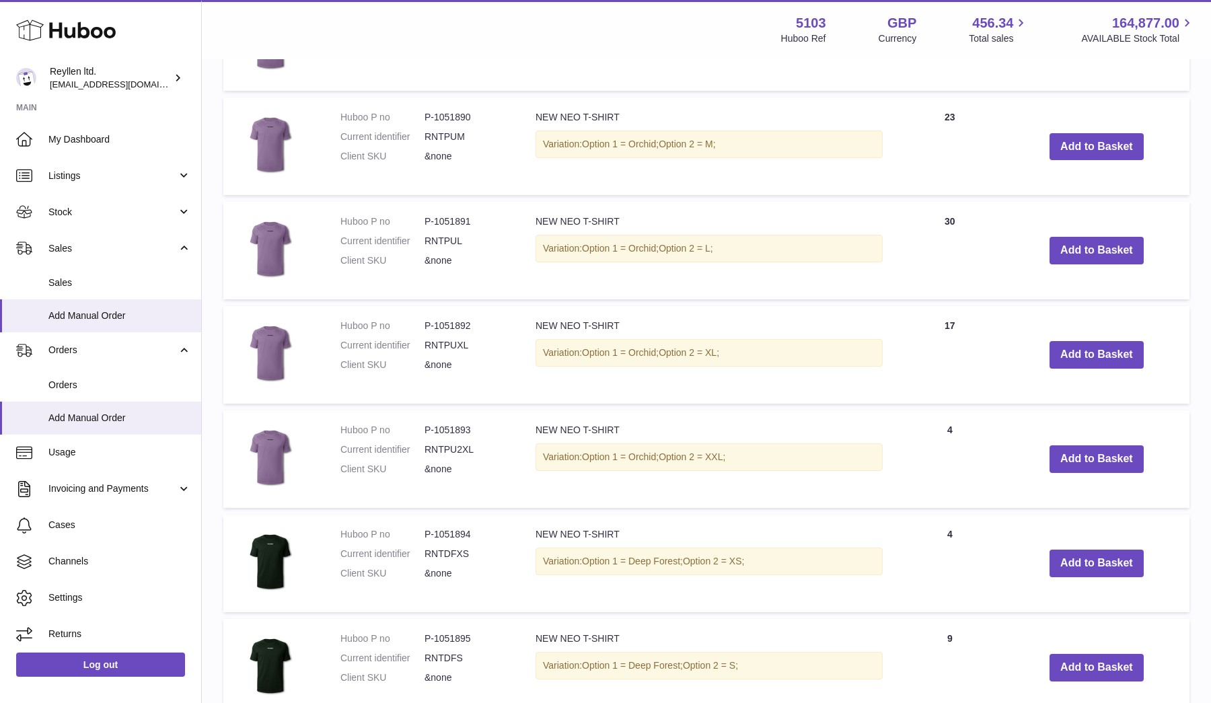
scroll to position [1378, 0]
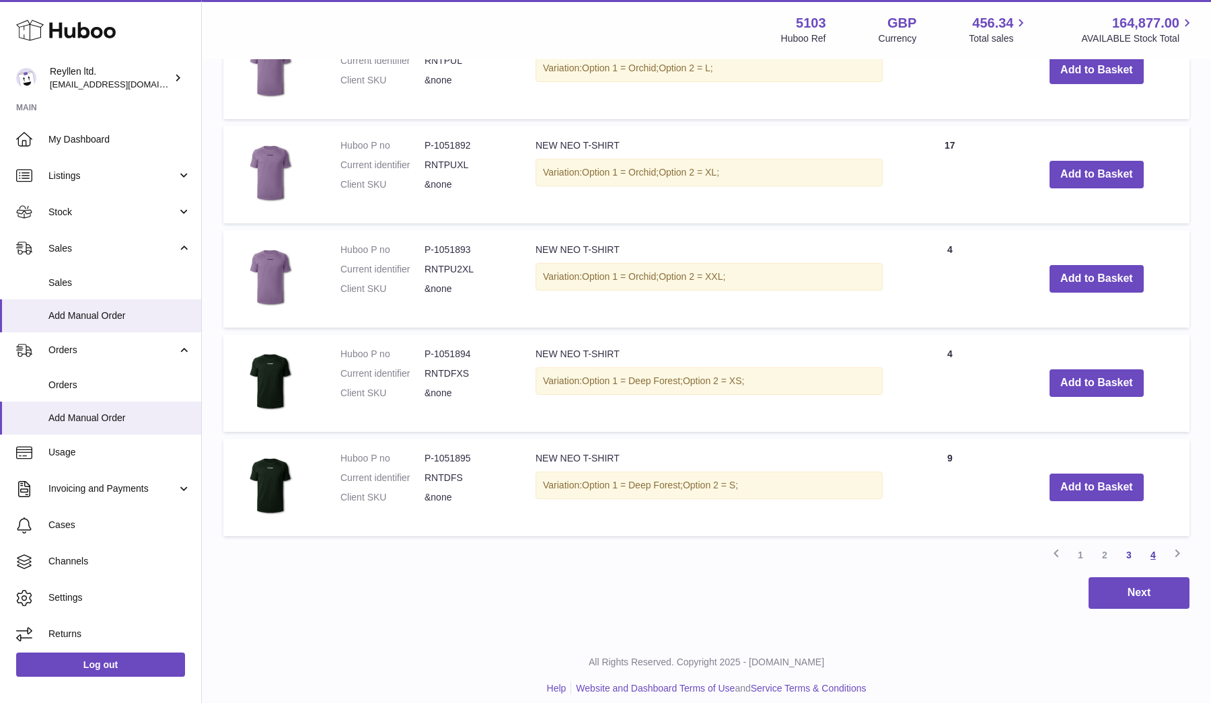
click at [1158, 549] on link "4" at bounding box center [1153, 555] width 24 height 24
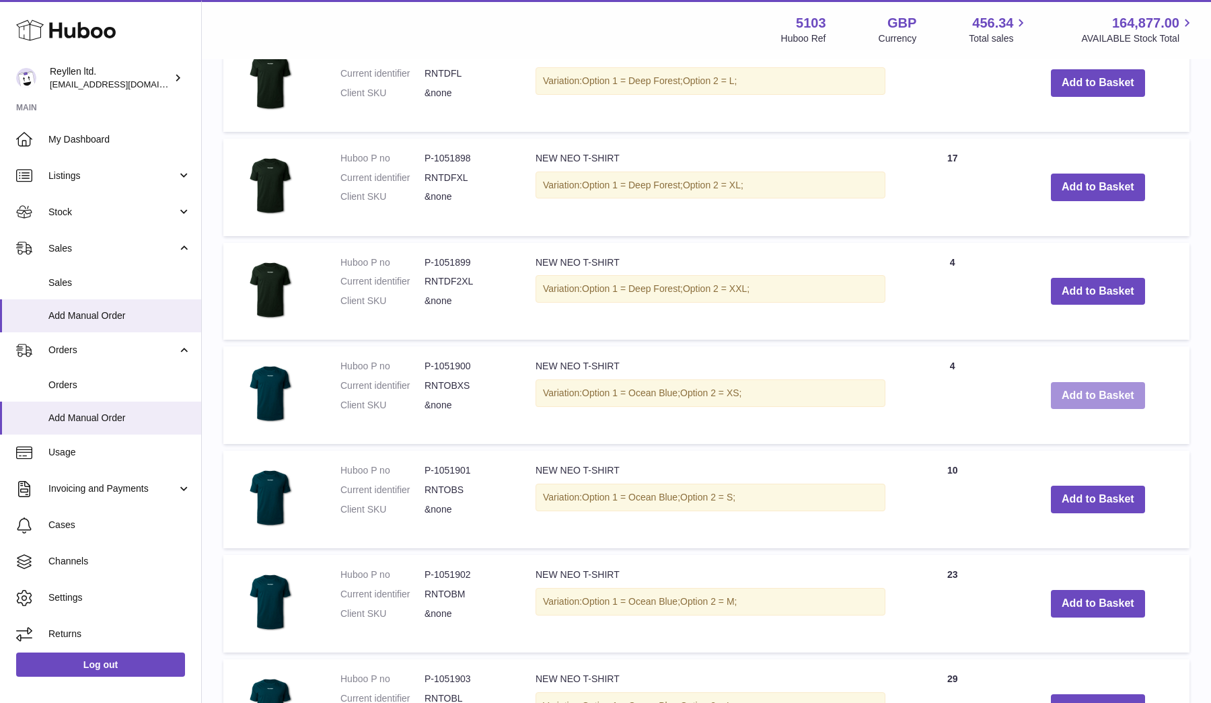
scroll to position [1031, 0]
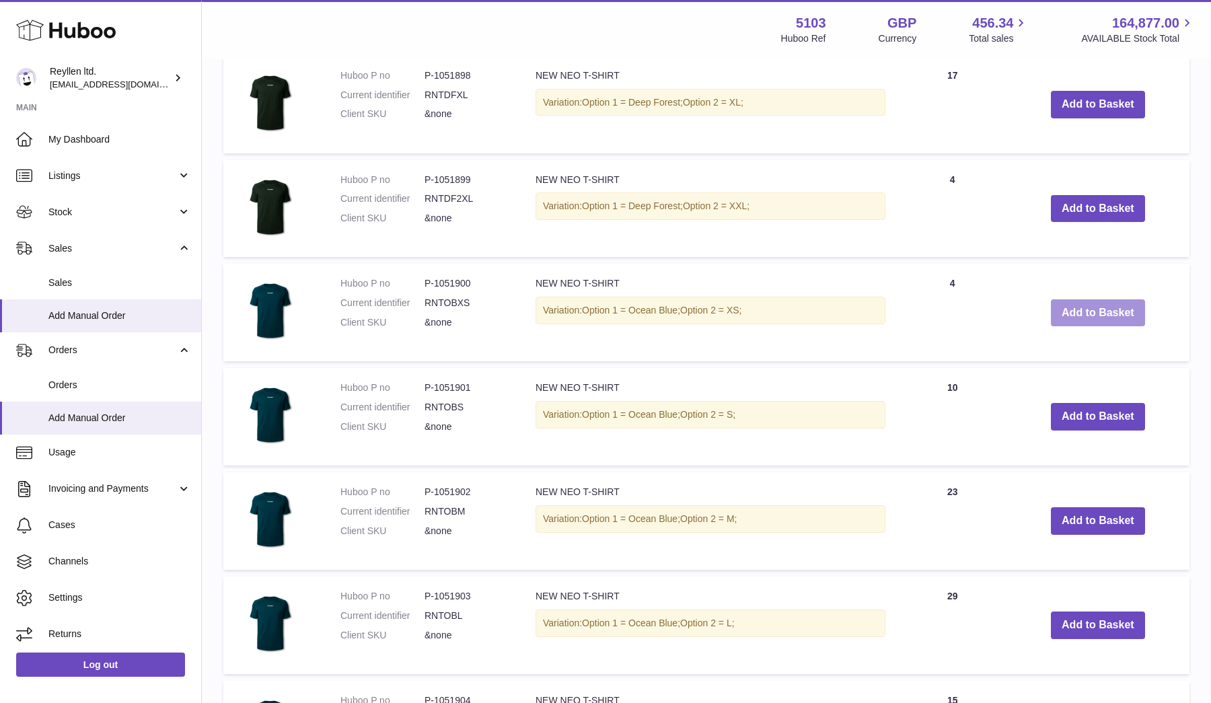
click at [1094, 305] on button "Add to Basket" at bounding box center [1098, 313] width 94 height 28
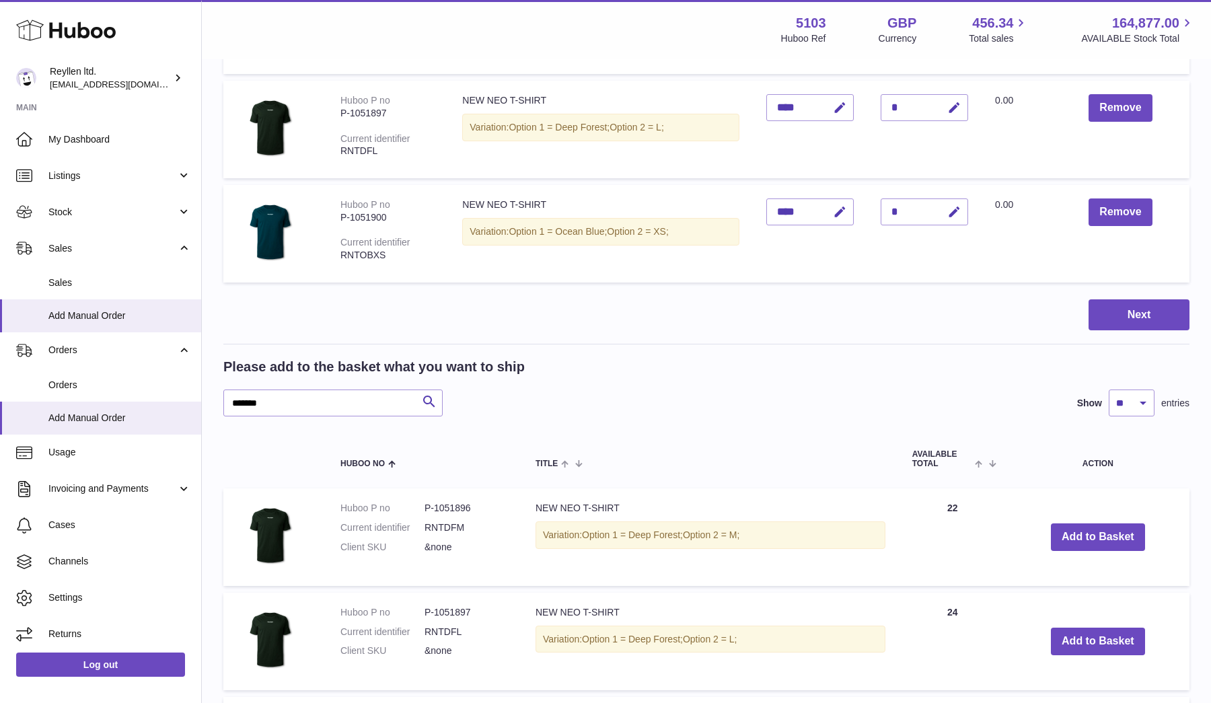
scroll to position [649, 0]
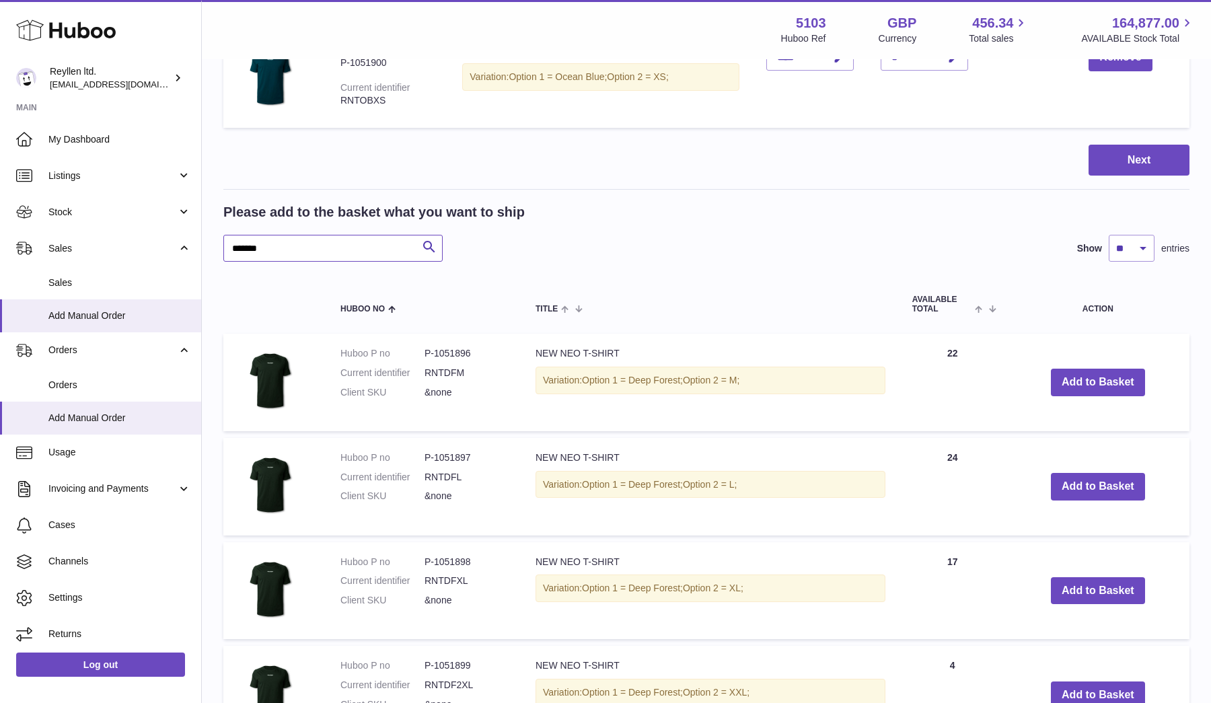
click at [261, 250] on input "*******" at bounding box center [332, 248] width 219 height 27
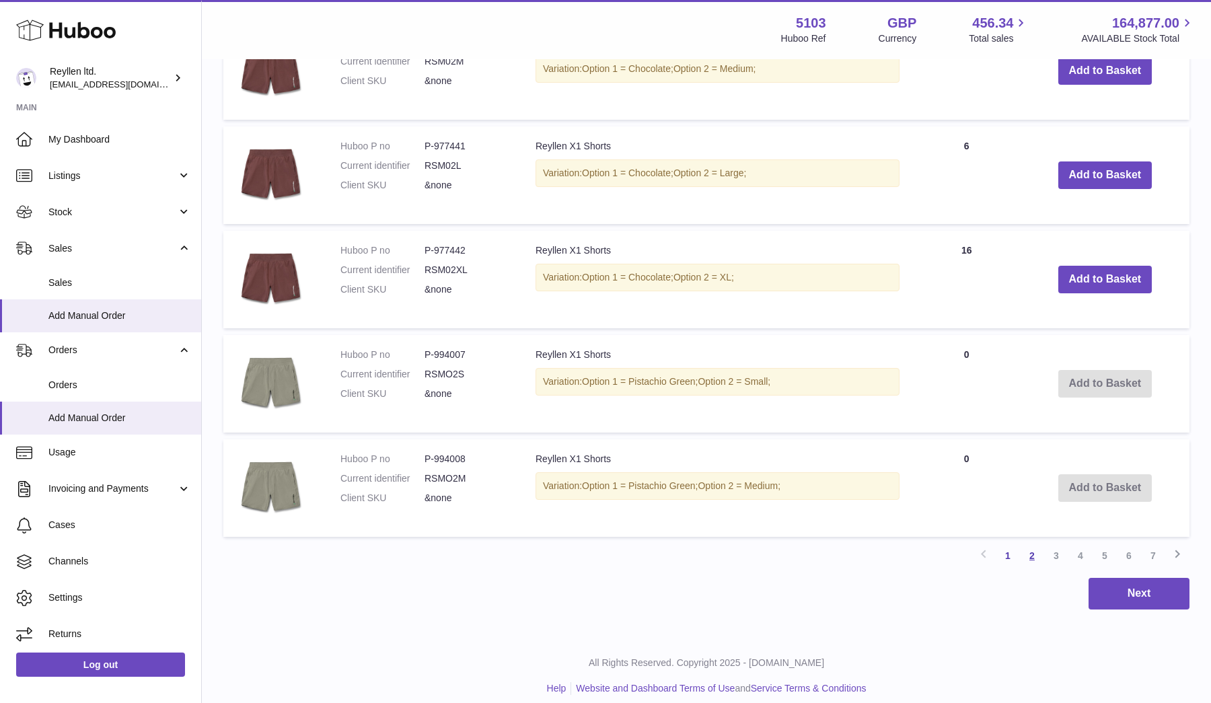
click at [1029, 548] on link "2" at bounding box center [1032, 556] width 24 height 24
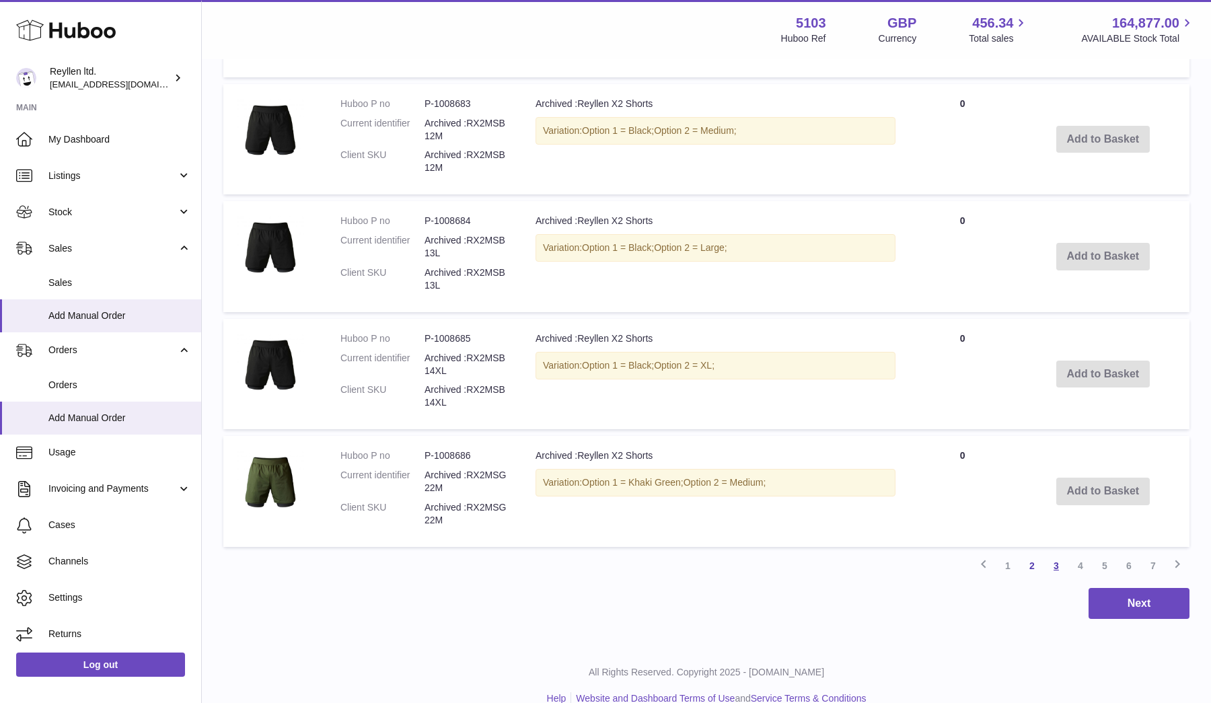
click at [1062, 554] on link "3" at bounding box center [1056, 566] width 24 height 24
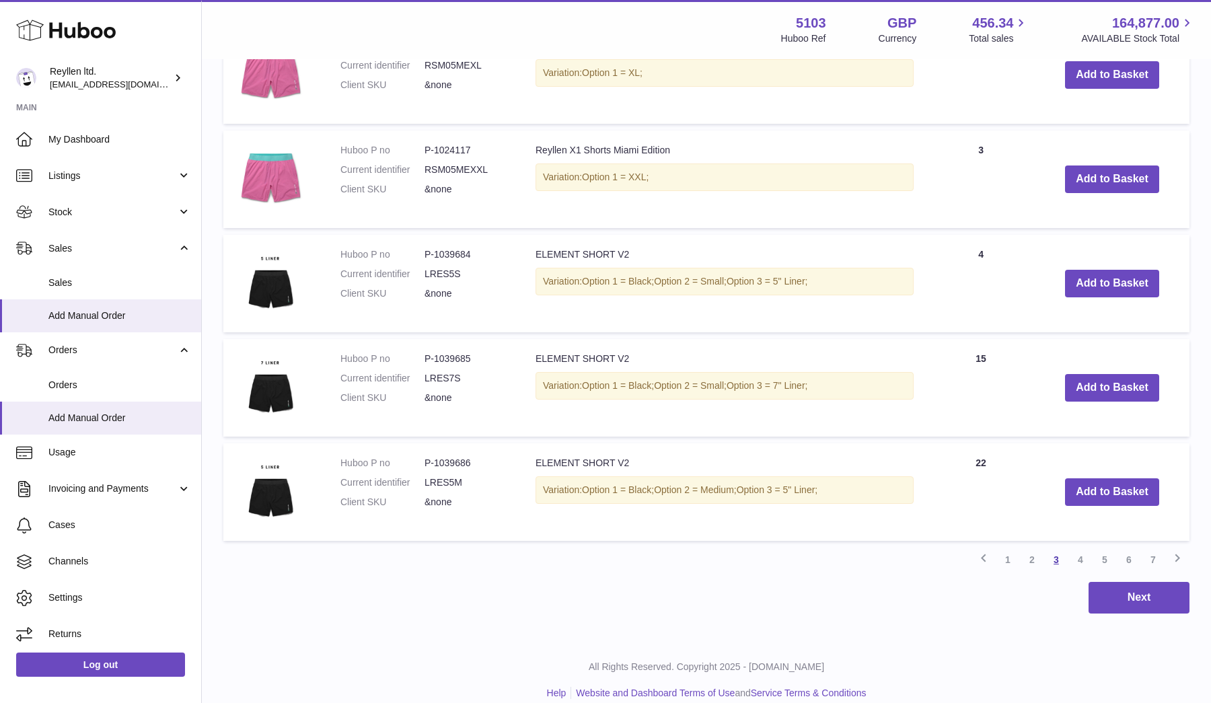
scroll to position [1503, 0]
click at [1080, 550] on link "4" at bounding box center [1080, 560] width 24 height 24
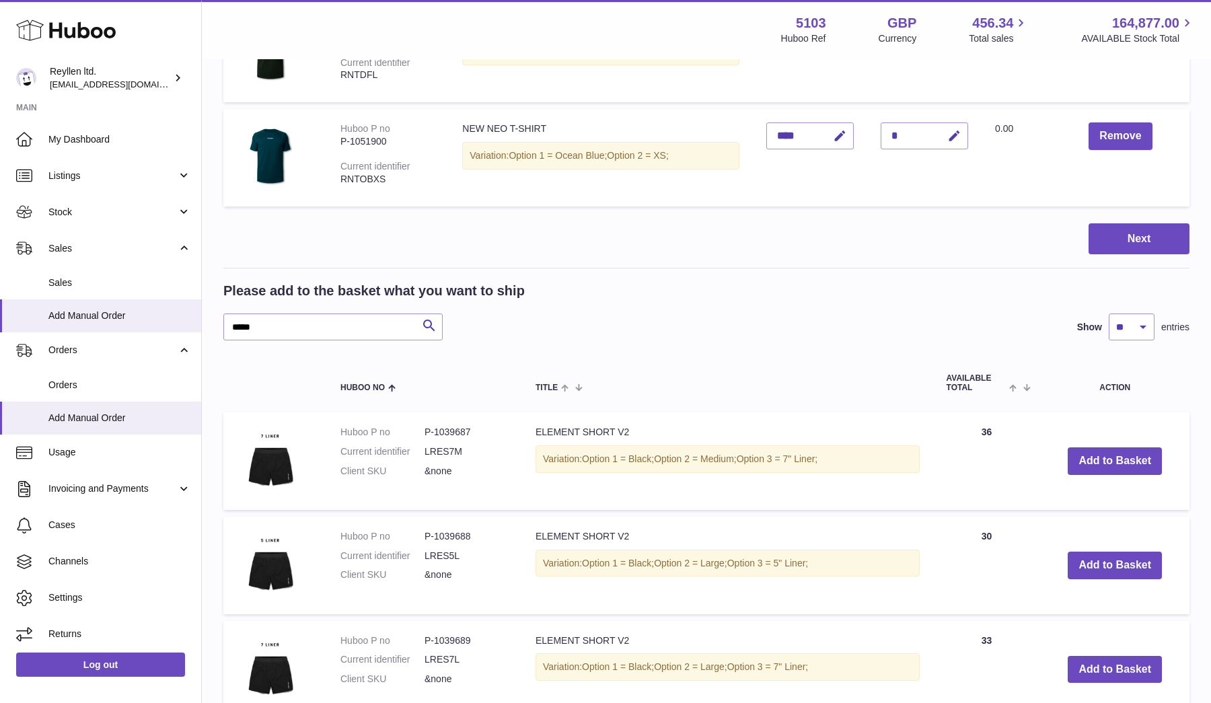
scroll to position [542, 0]
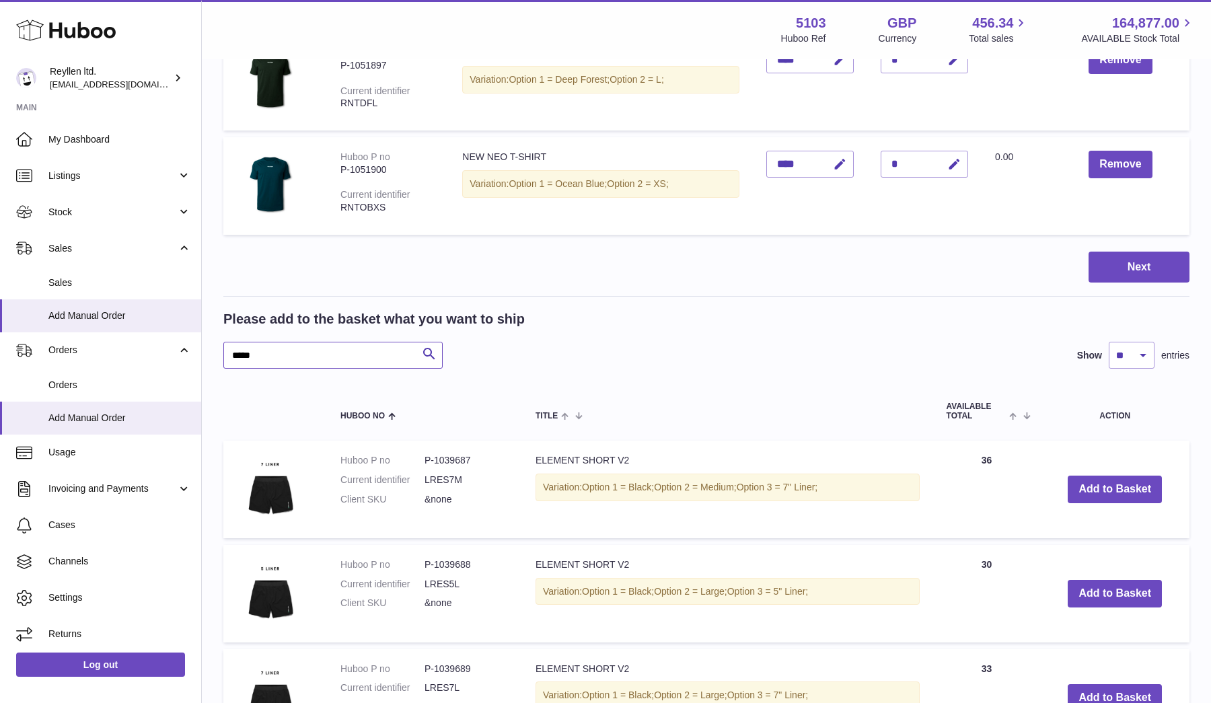
click at [254, 346] on input "*****" at bounding box center [332, 355] width 219 height 27
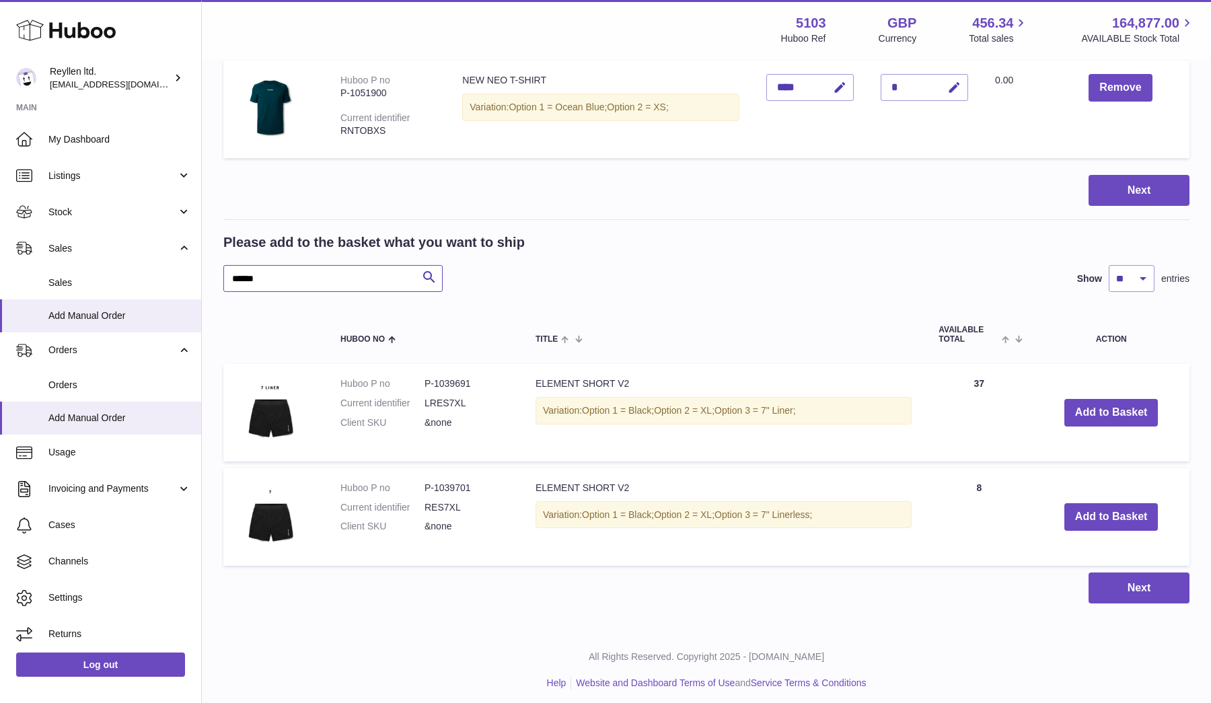
scroll to position [618, 0]
click at [1098, 514] on button "Add to Basket" at bounding box center [1111, 518] width 94 height 28
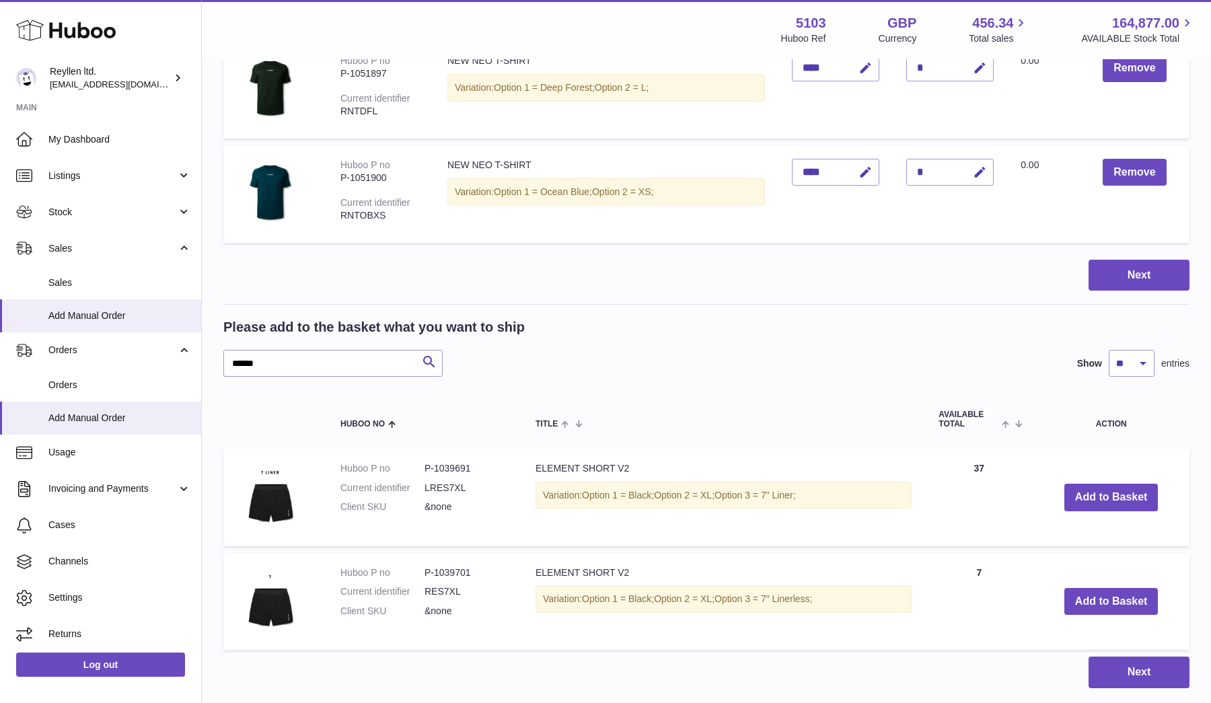
scroll to position [655, 0]
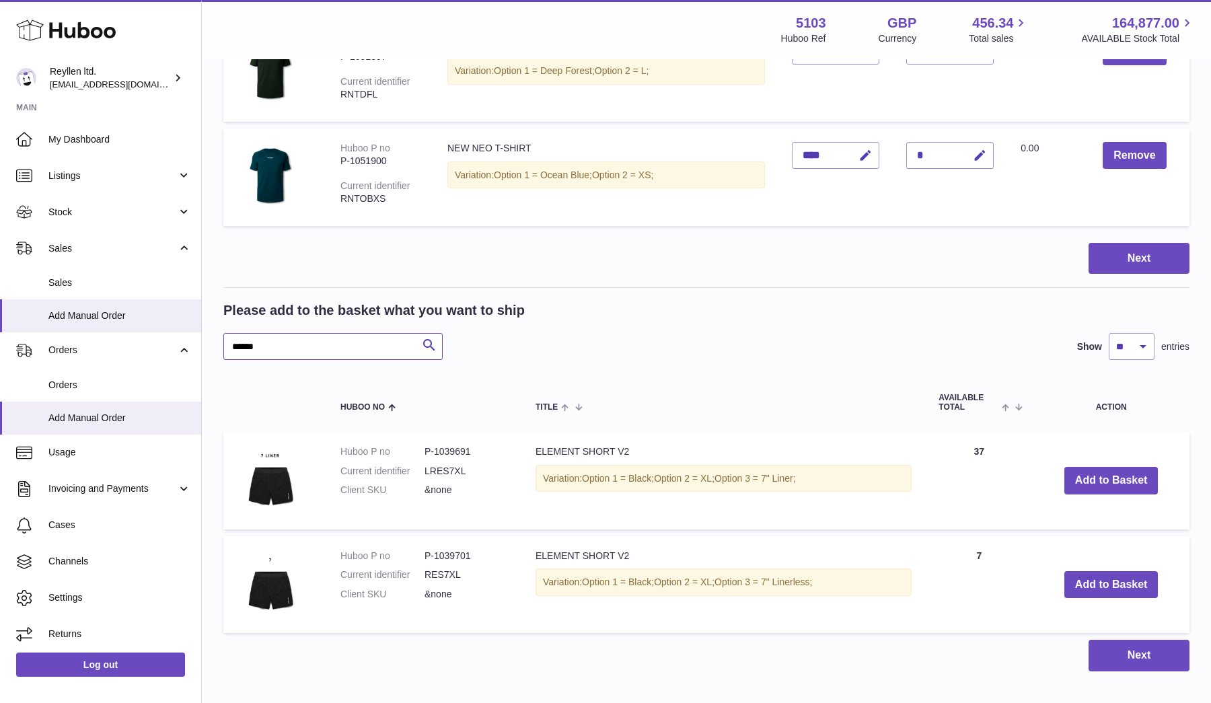
click at [309, 343] on input "******" at bounding box center [332, 346] width 219 height 27
click at [1095, 577] on button "Add to Basket" at bounding box center [1113, 584] width 94 height 28
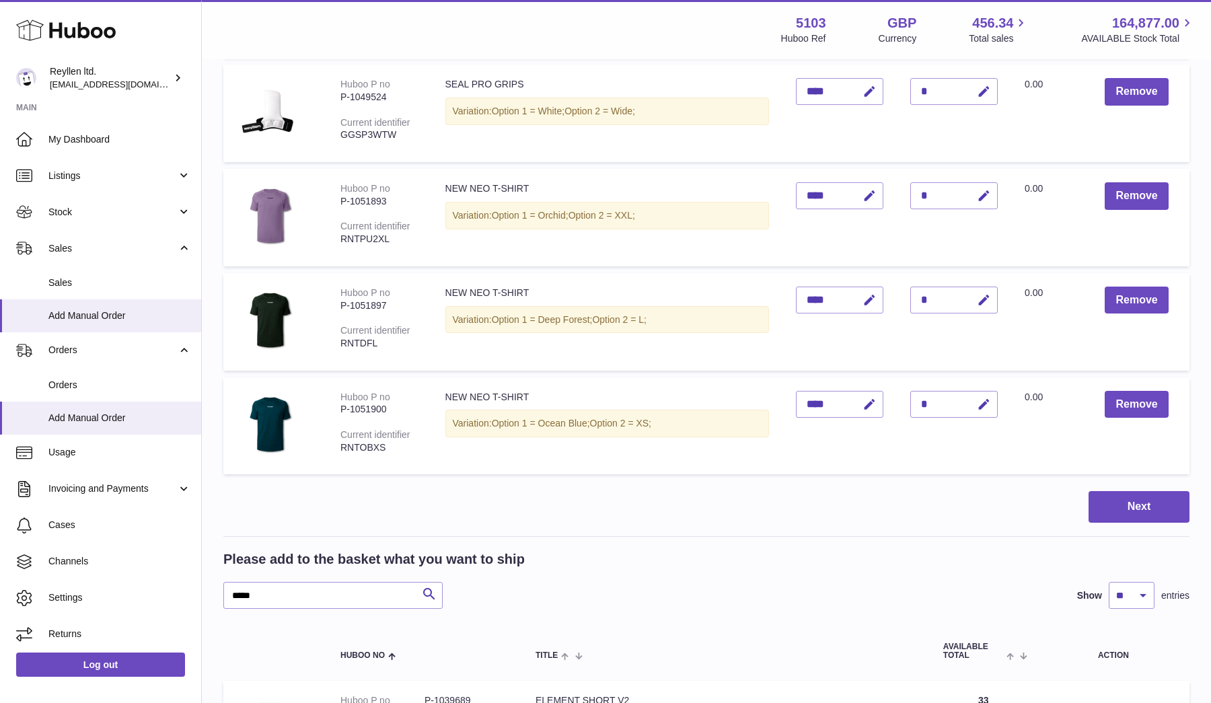
scroll to position [653, 0]
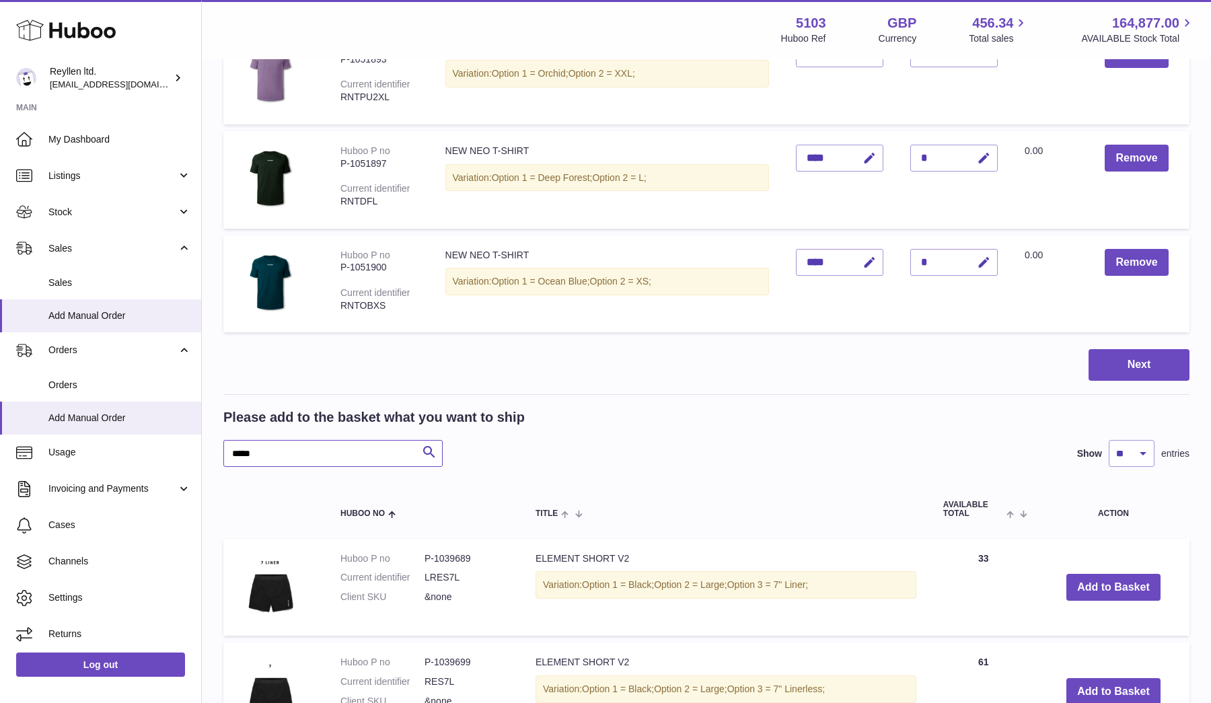
click at [257, 454] on input "*****" at bounding box center [332, 453] width 219 height 27
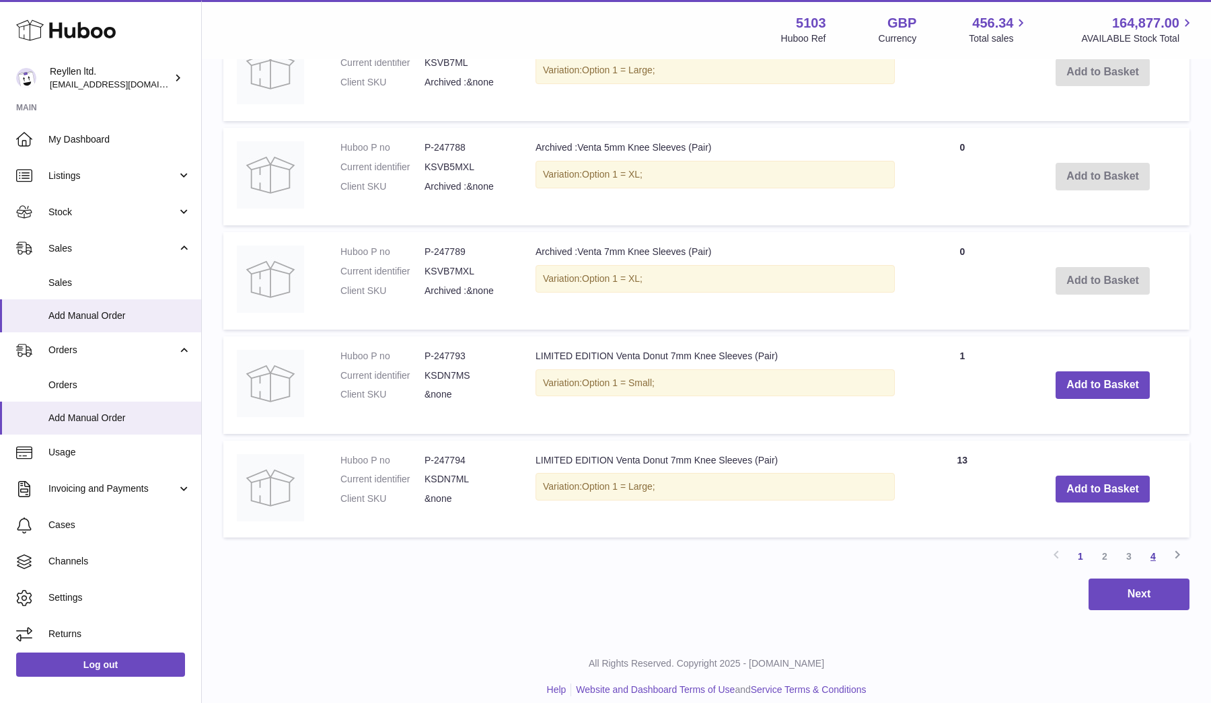
type input "****"
click at [1158, 551] on link "4" at bounding box center [1153, 556] width 24 height 24
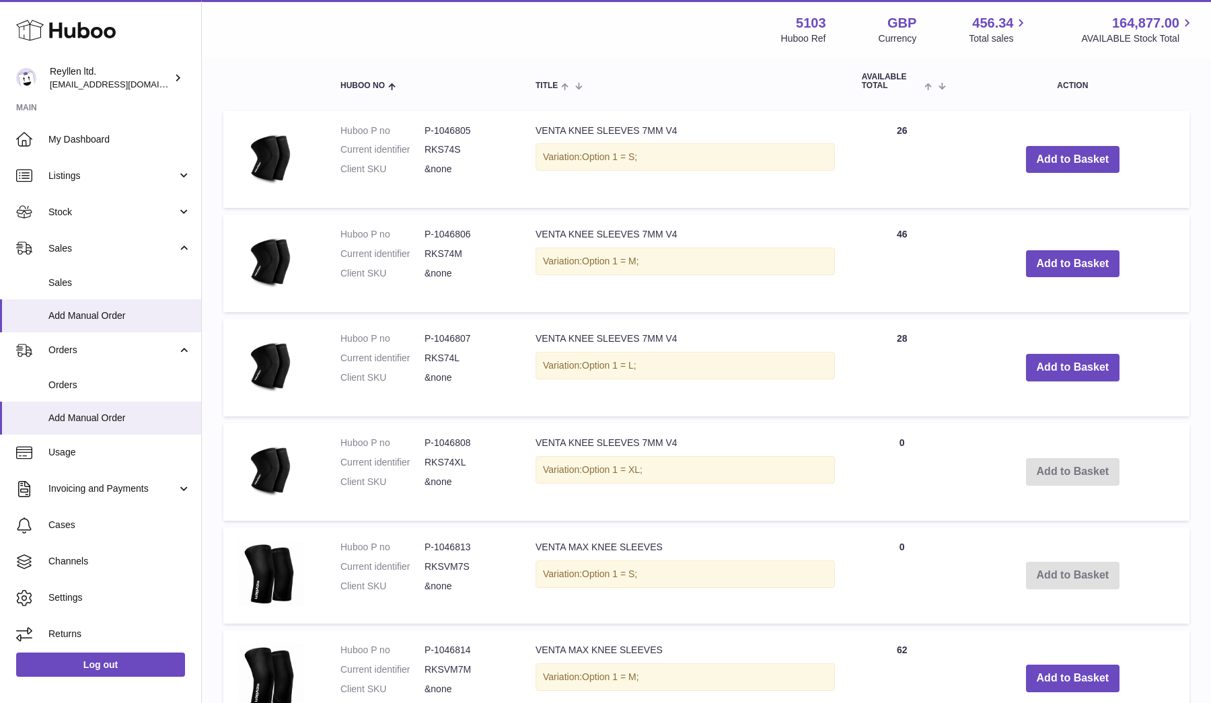
scroll to position [1092, 1]
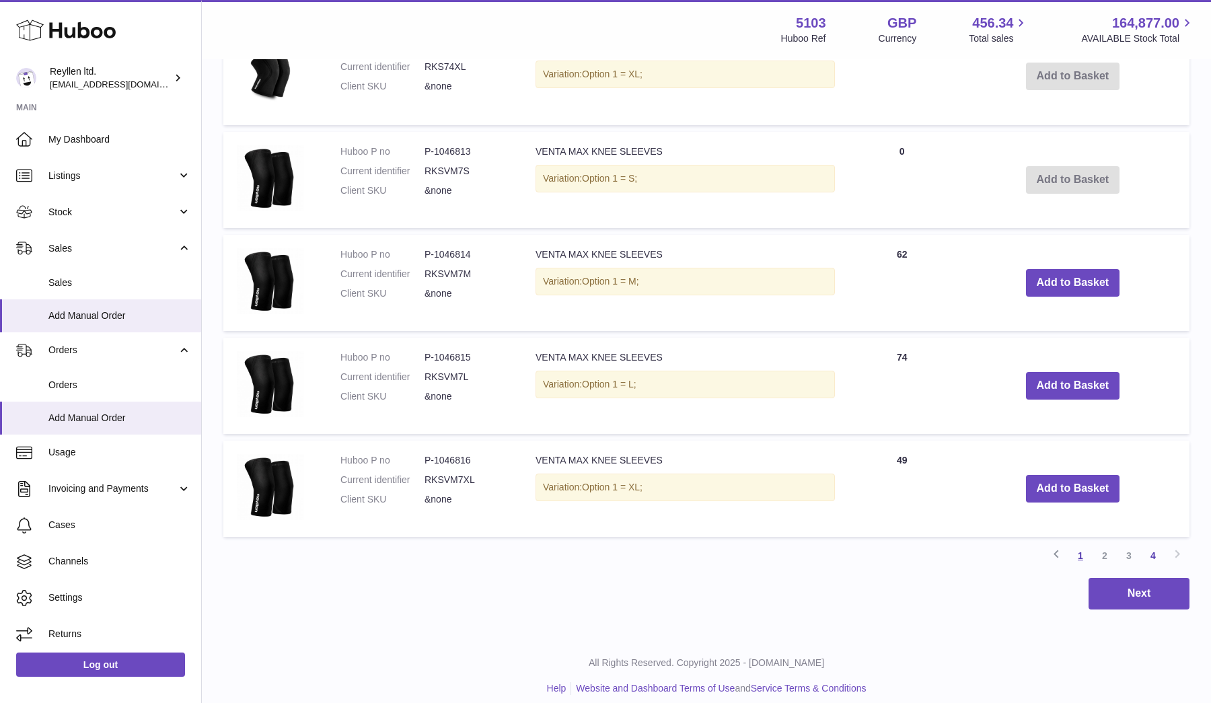
click at [1086, 549] on link "1" at bounding box center [1080, 556] width 24 height 24
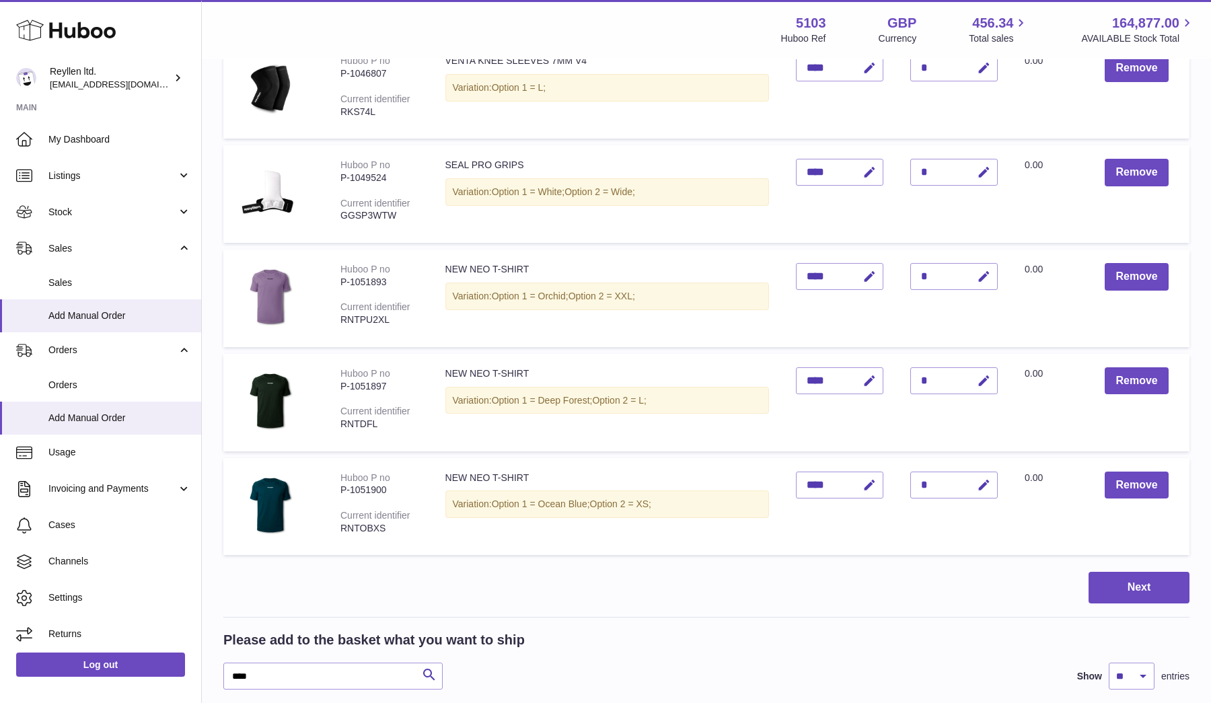
scroll to position [639, 0]
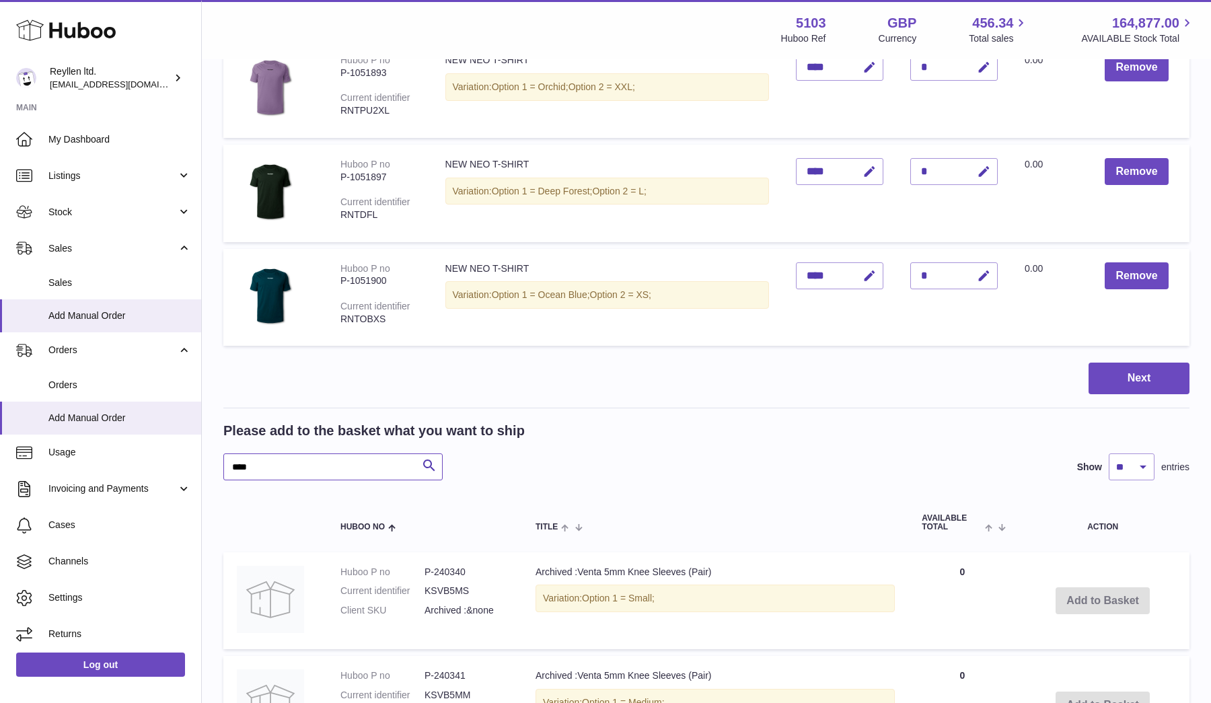
click at [307, 464] on input "****" at bounding box center [332, 466] width 219 height 27
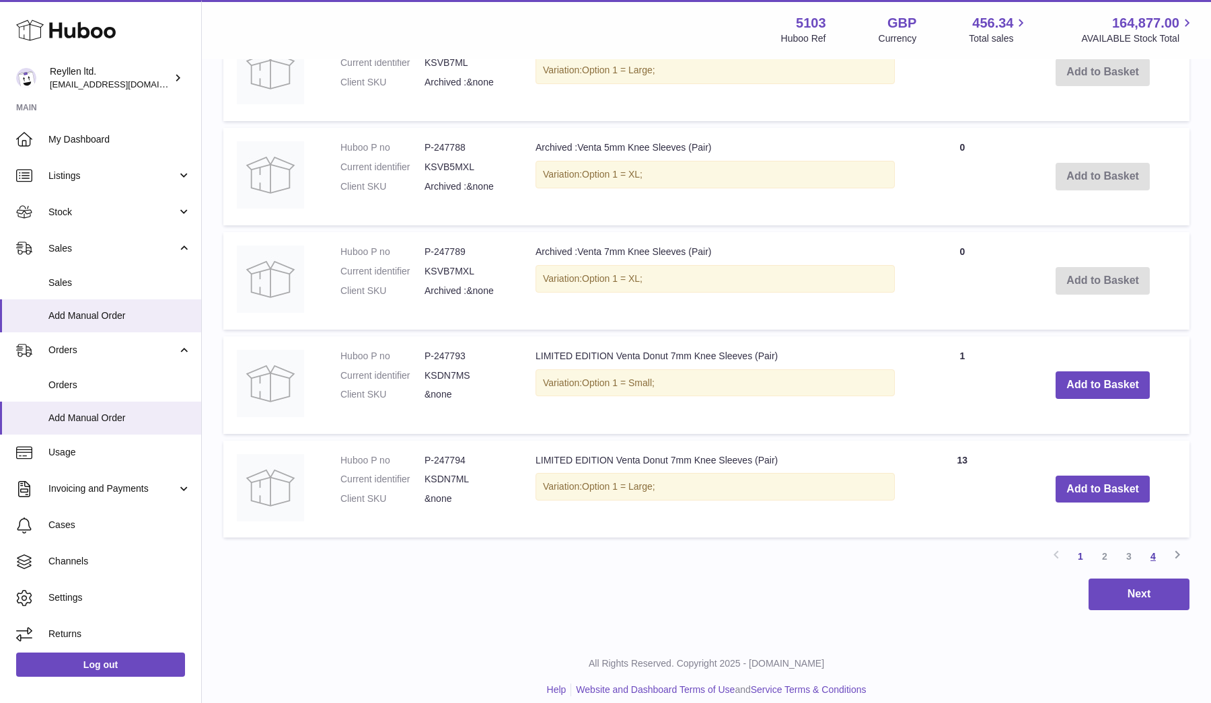
click at [1150, 548] on link "4" at bounding box center [1153, 556] width 24 height 24
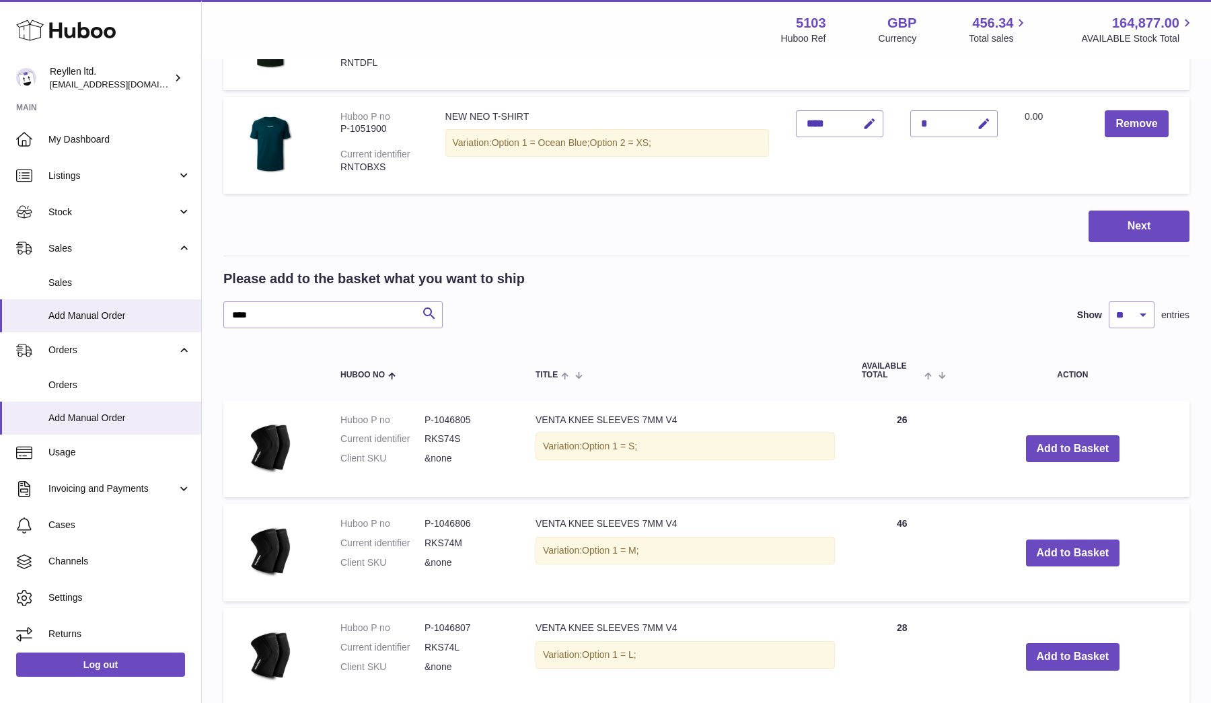
scroll to position [862, 0]
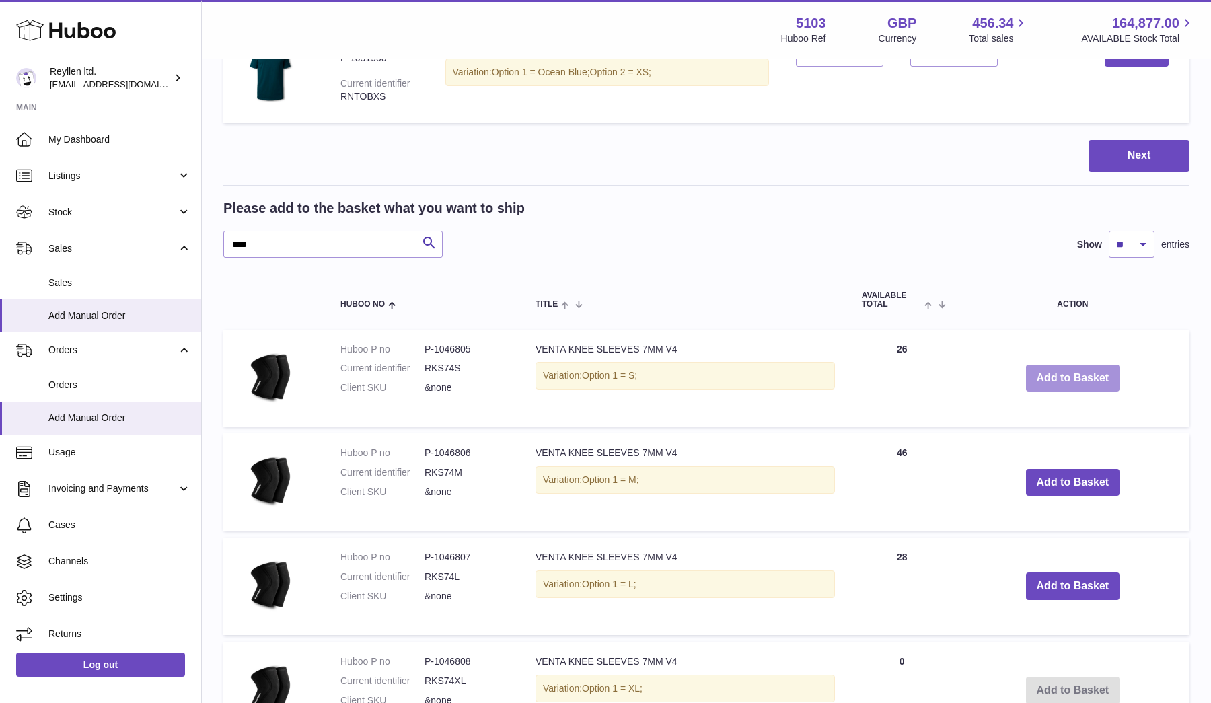
click at [1072, 375] on button "Add to Basket" at bounding box center [1073, 379] width 94 height 28
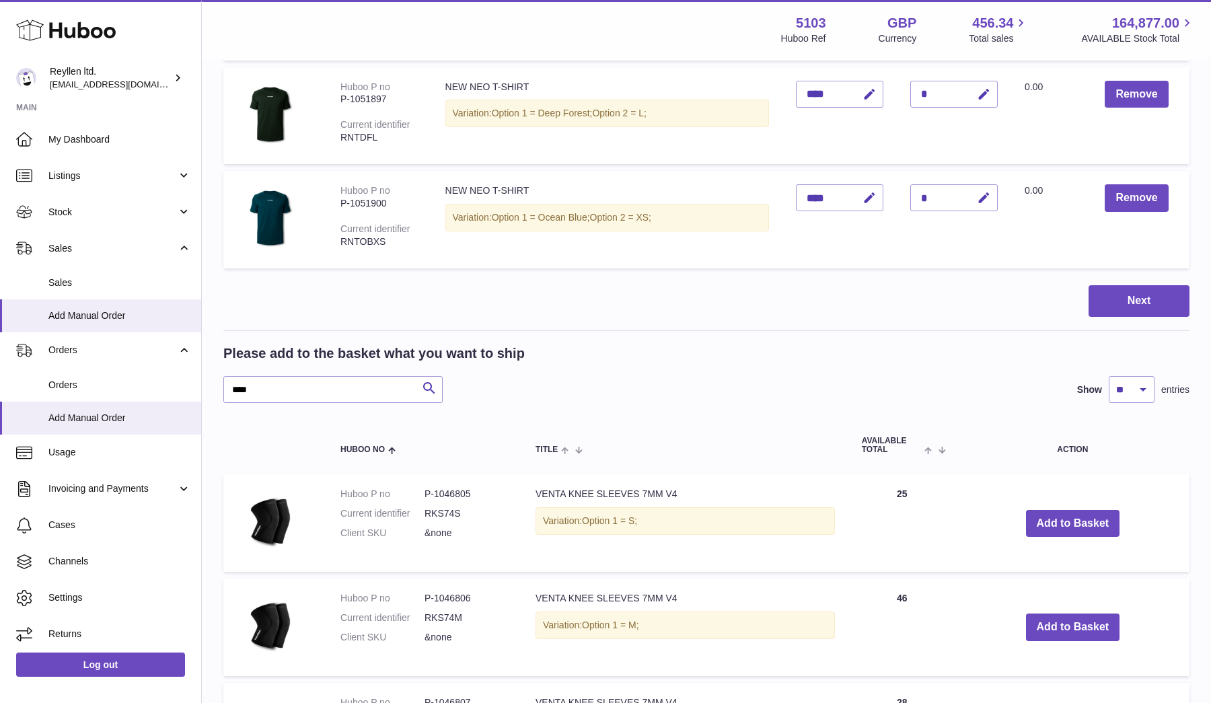
scroll to position [878, 0]
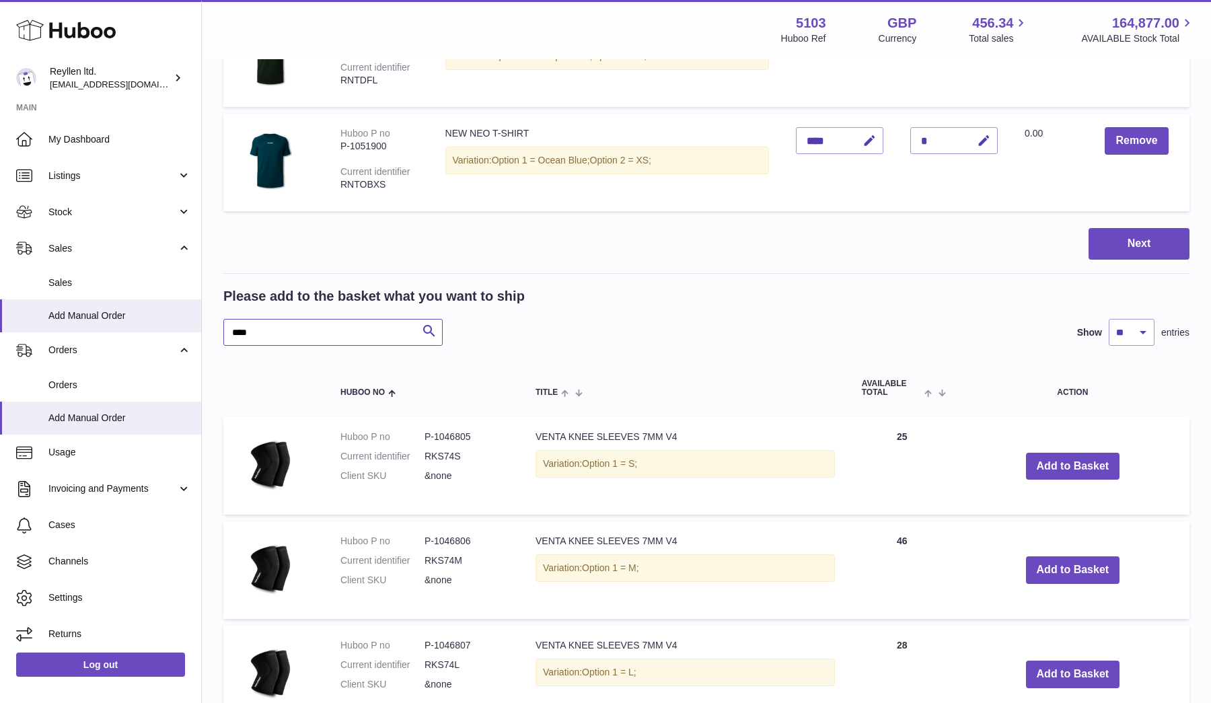
click at [256, 326] on input "****" at bounding box center [332, 332] width 219 height 27
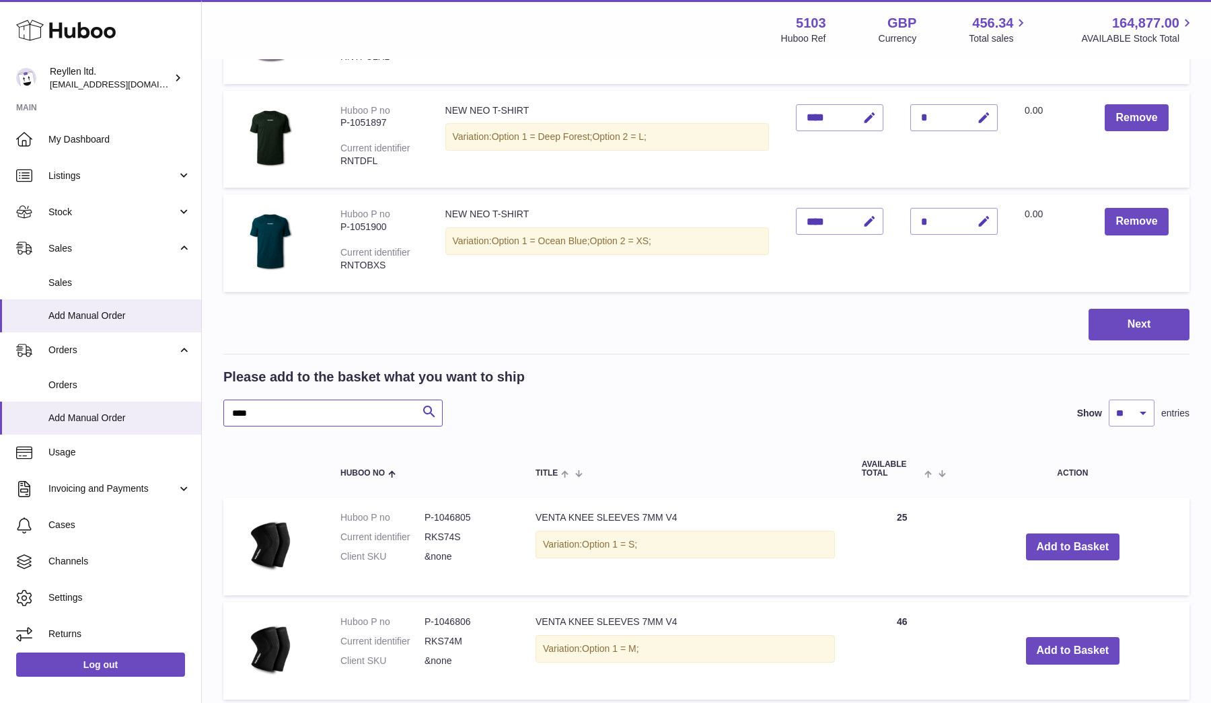
scroll to position [827, 0]
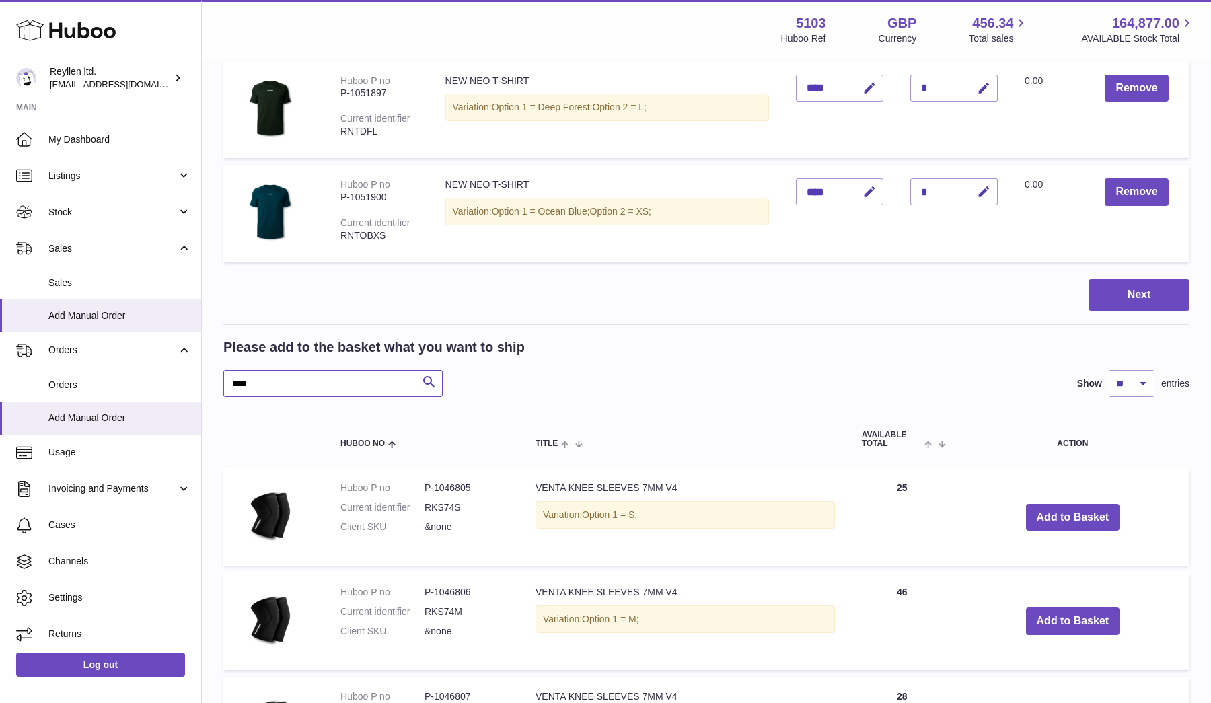
click at [256, 374] on input "****" at bounding box center [332, 383] width 219 height 27
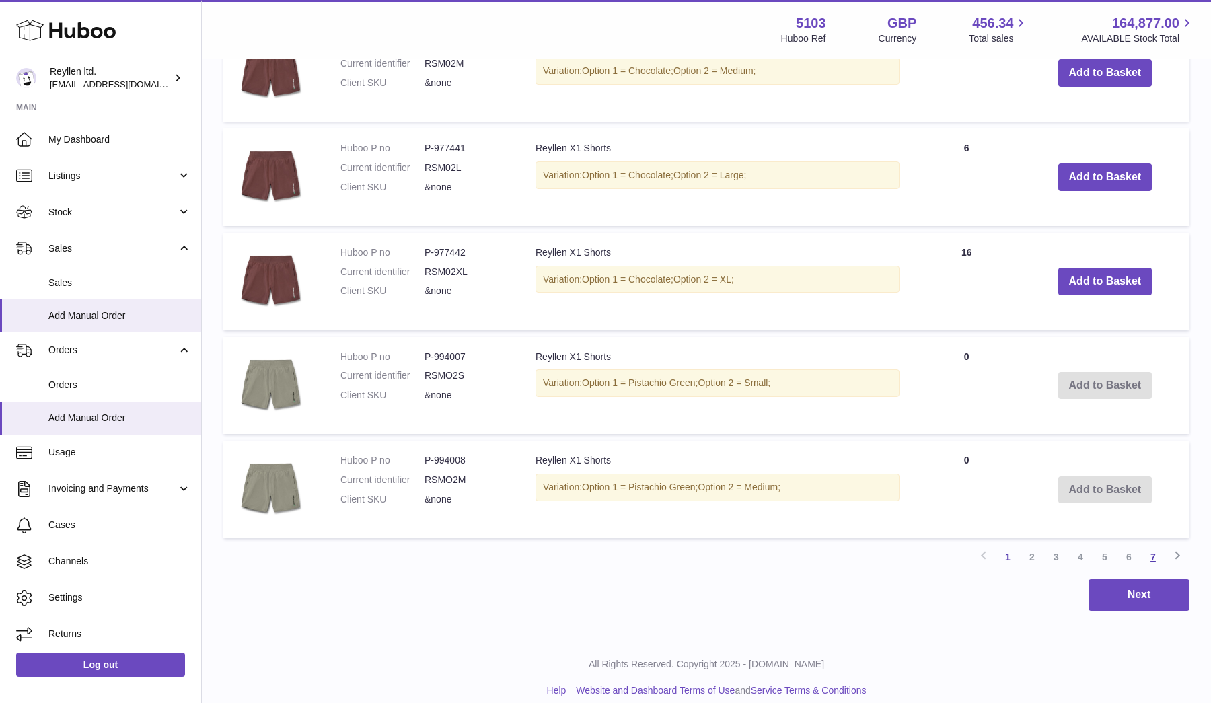
type input "*****"
click at [1153, 548] on link "7" at bounding box center [1153, 557] width 24 height 24
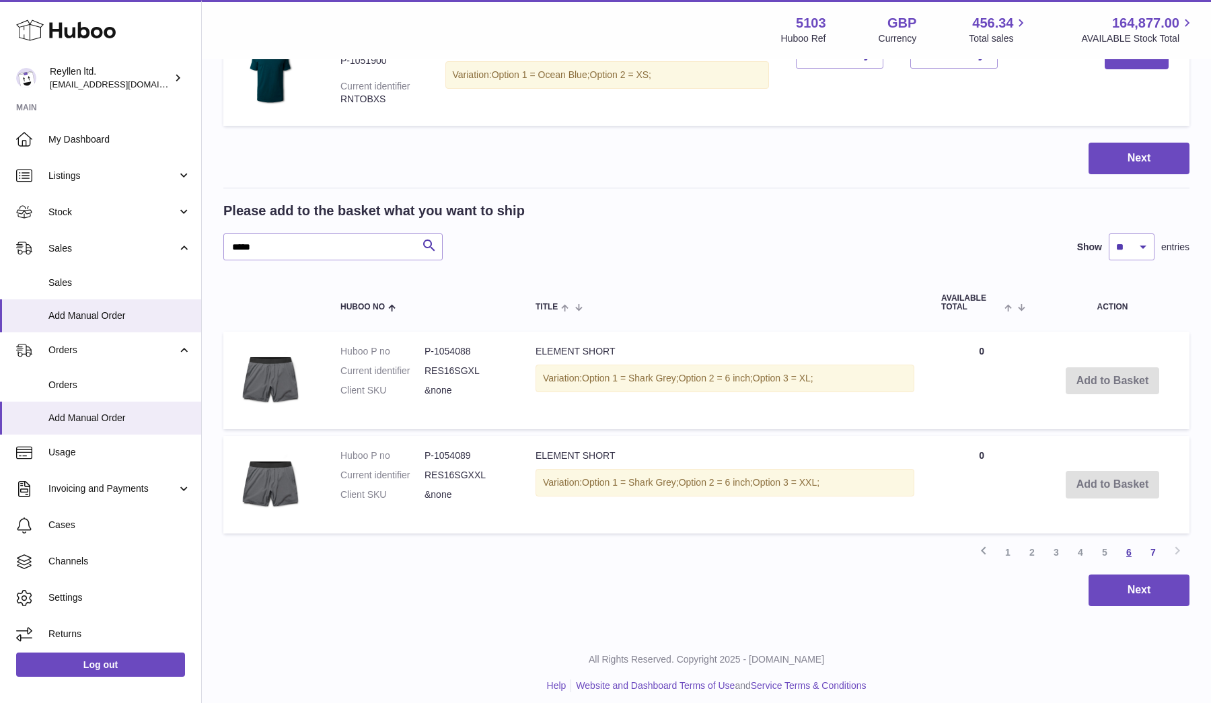
click at [1127, 542] on link "6" at bounding box center [1129, 552] width 24 height 24
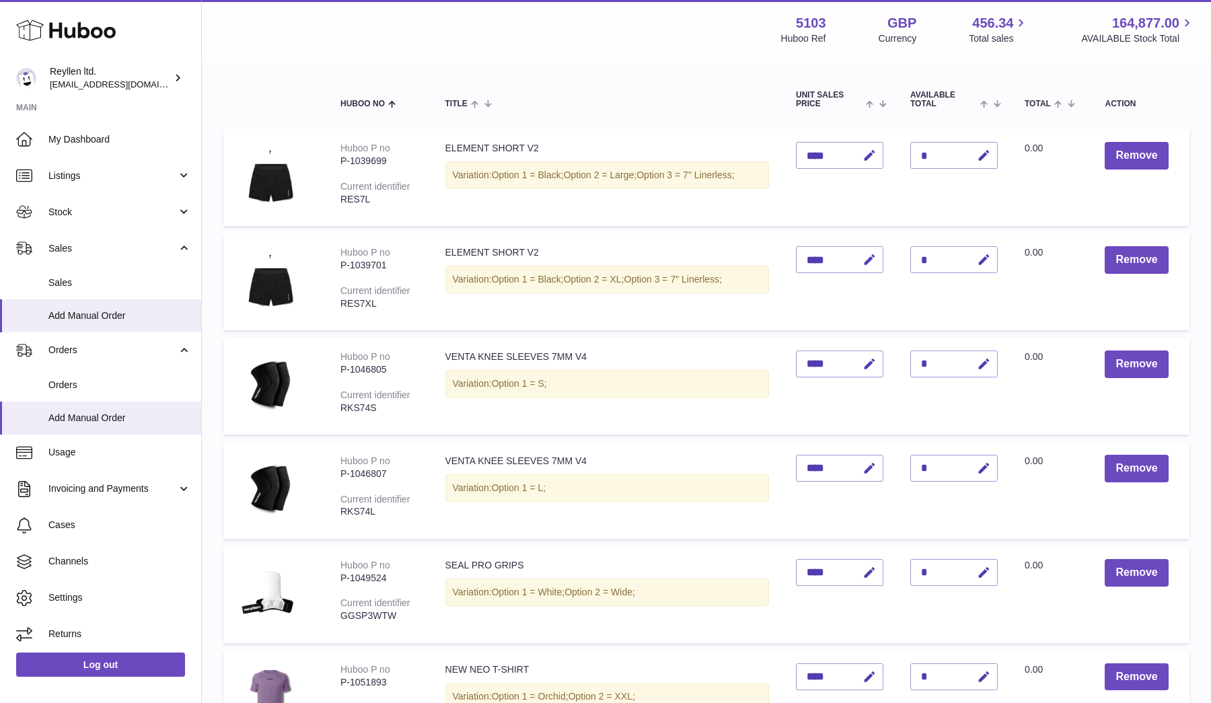
scroll to position [133, 0]
